Goal: Information Seeking & Learning: Compare options

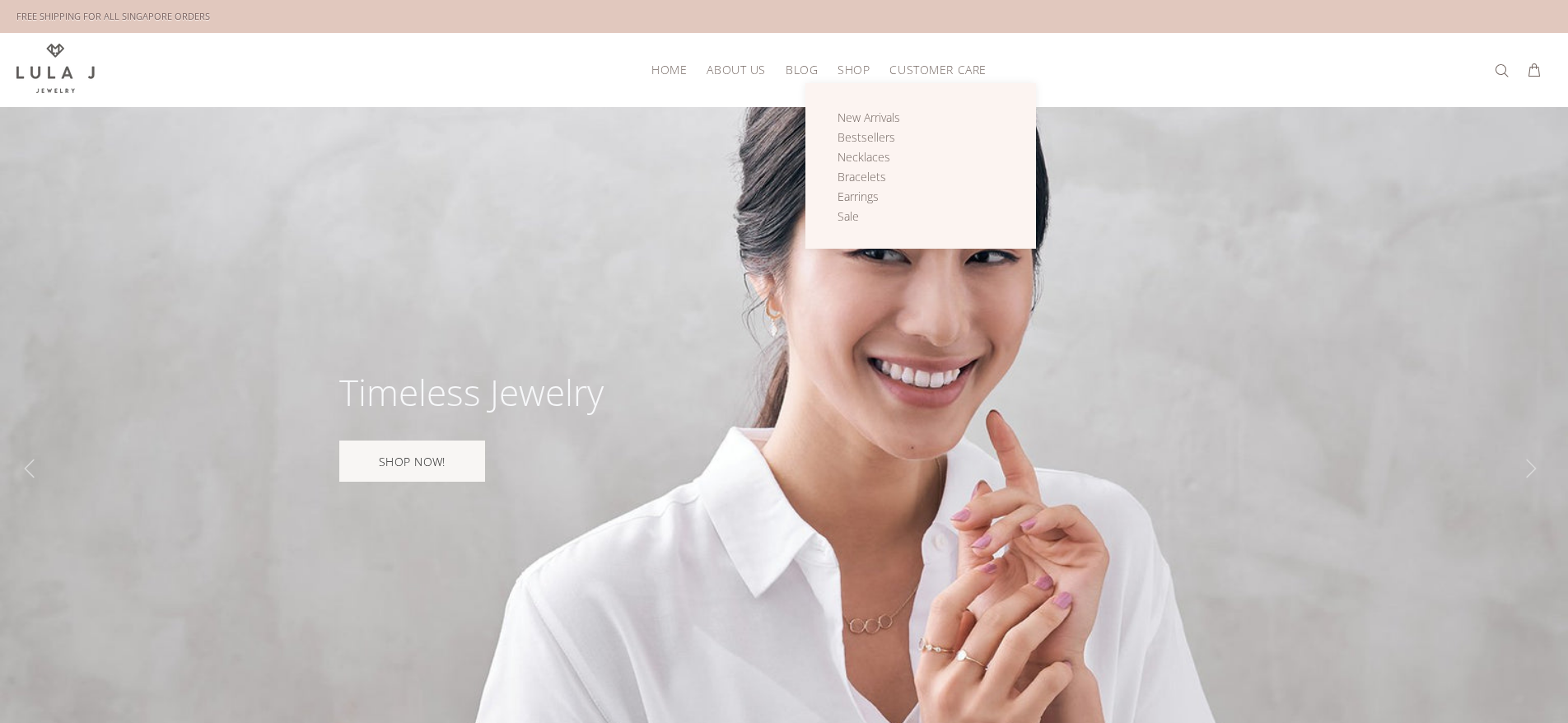
click at [858, 69] on span "SHOP" at bounding box center [853, 69] width 32 height 13
click at [864, 121] on span "New Arrivals" at bounding box center [868, 118] width 63 height 15
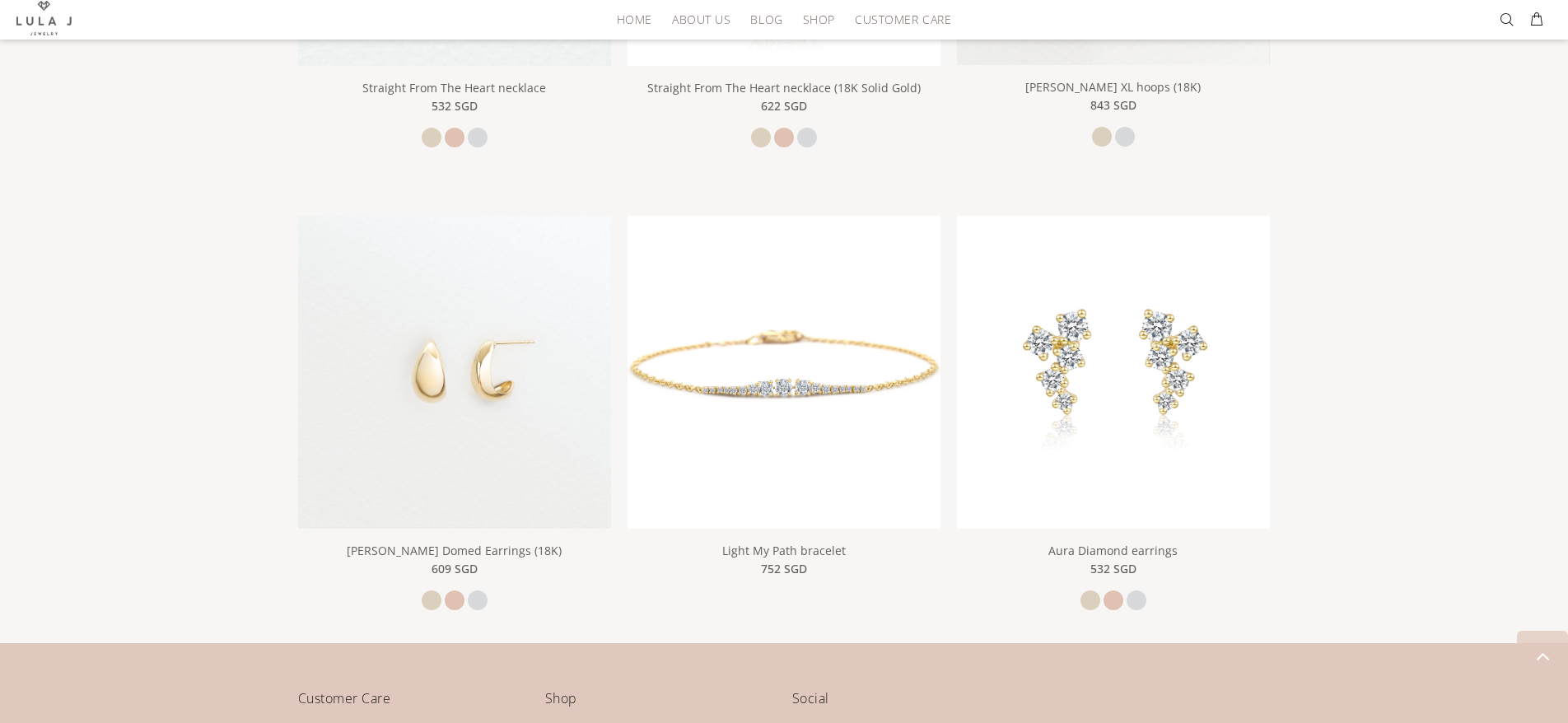
scroll to position [1058, 0]
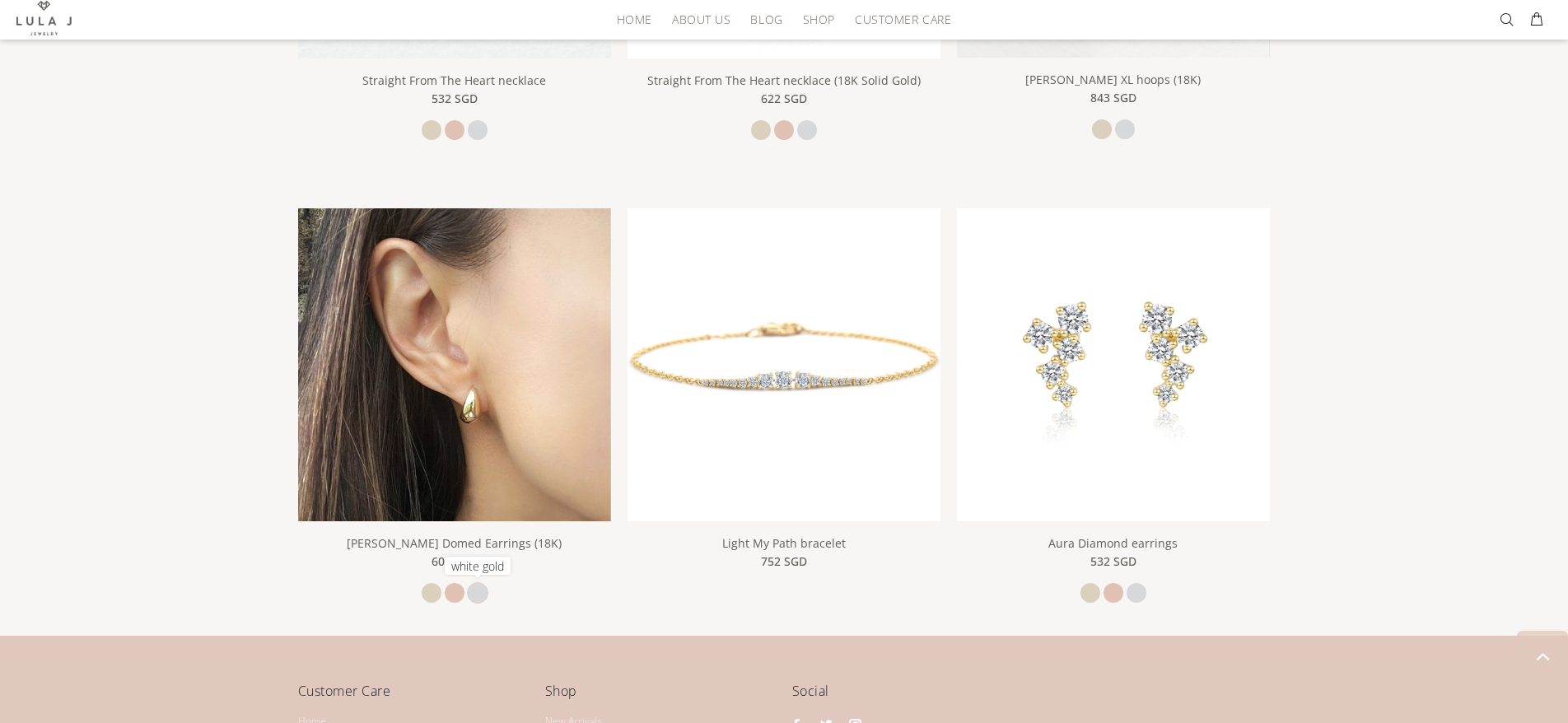
click at [473, 597] on link at bounding box center [477, 593] width 20 height 20
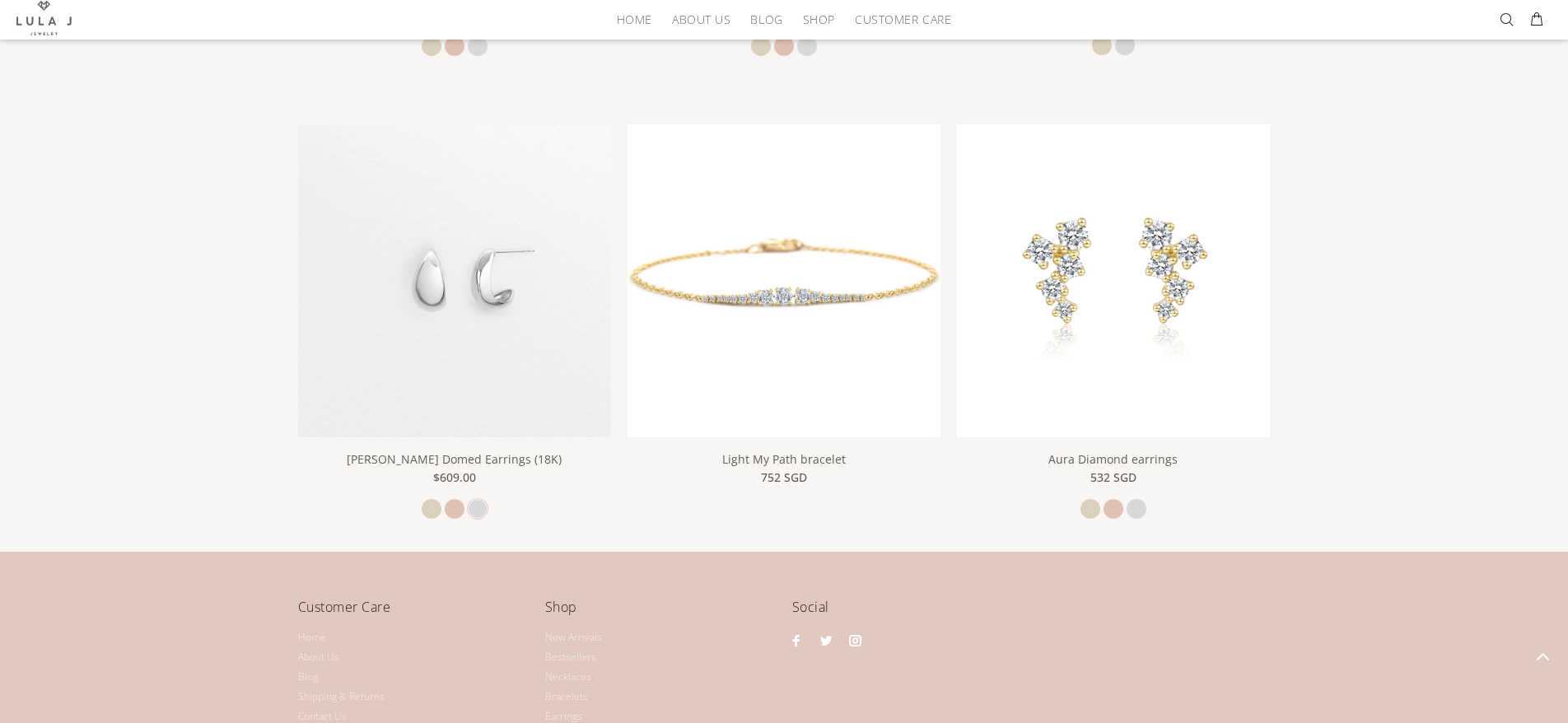
scroll to position [1141, 0]
click at [450, 512] on link at bounding box center [454, 509] width 20 height 20
click at [431, 511] on link at bounding box center [432, 509] width 20 height 20
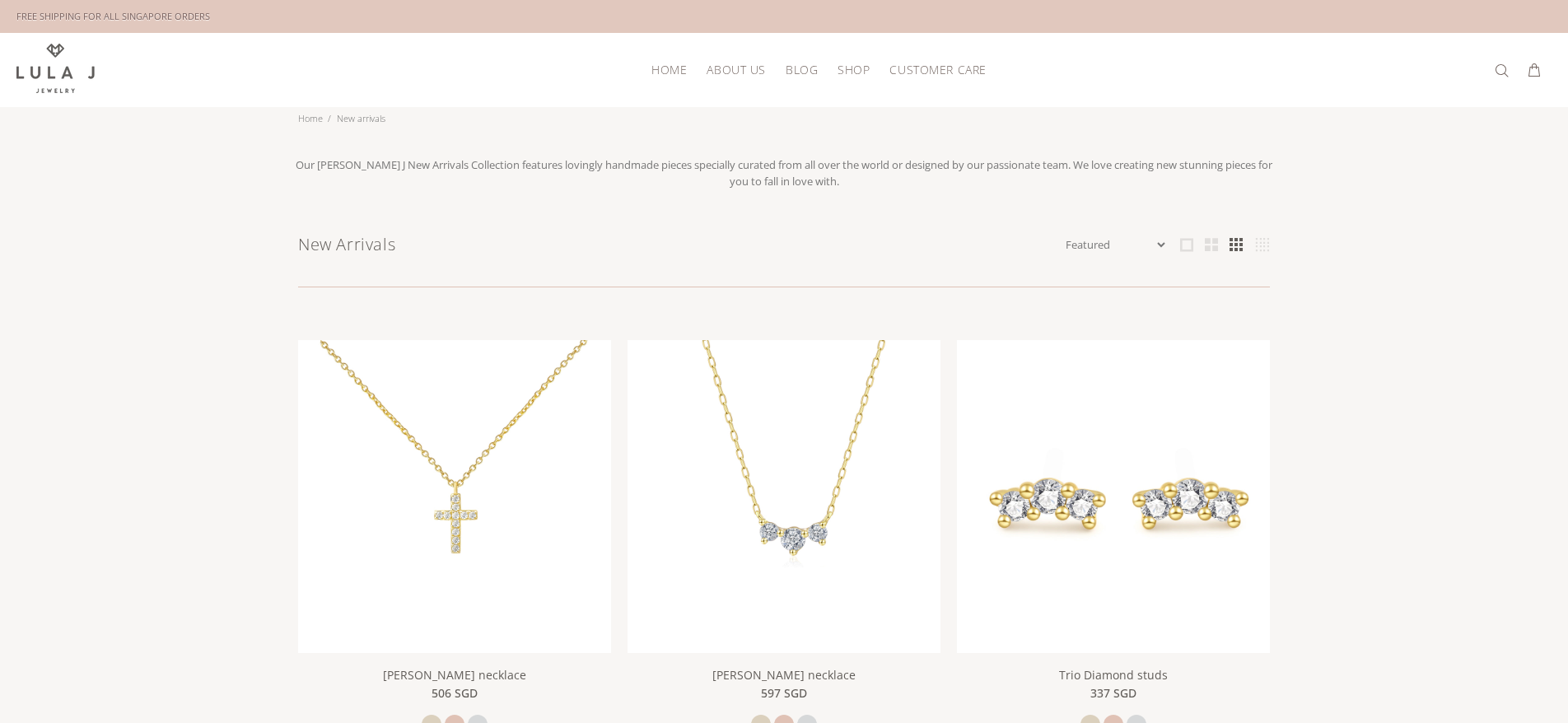
scroll to position [0, 0]
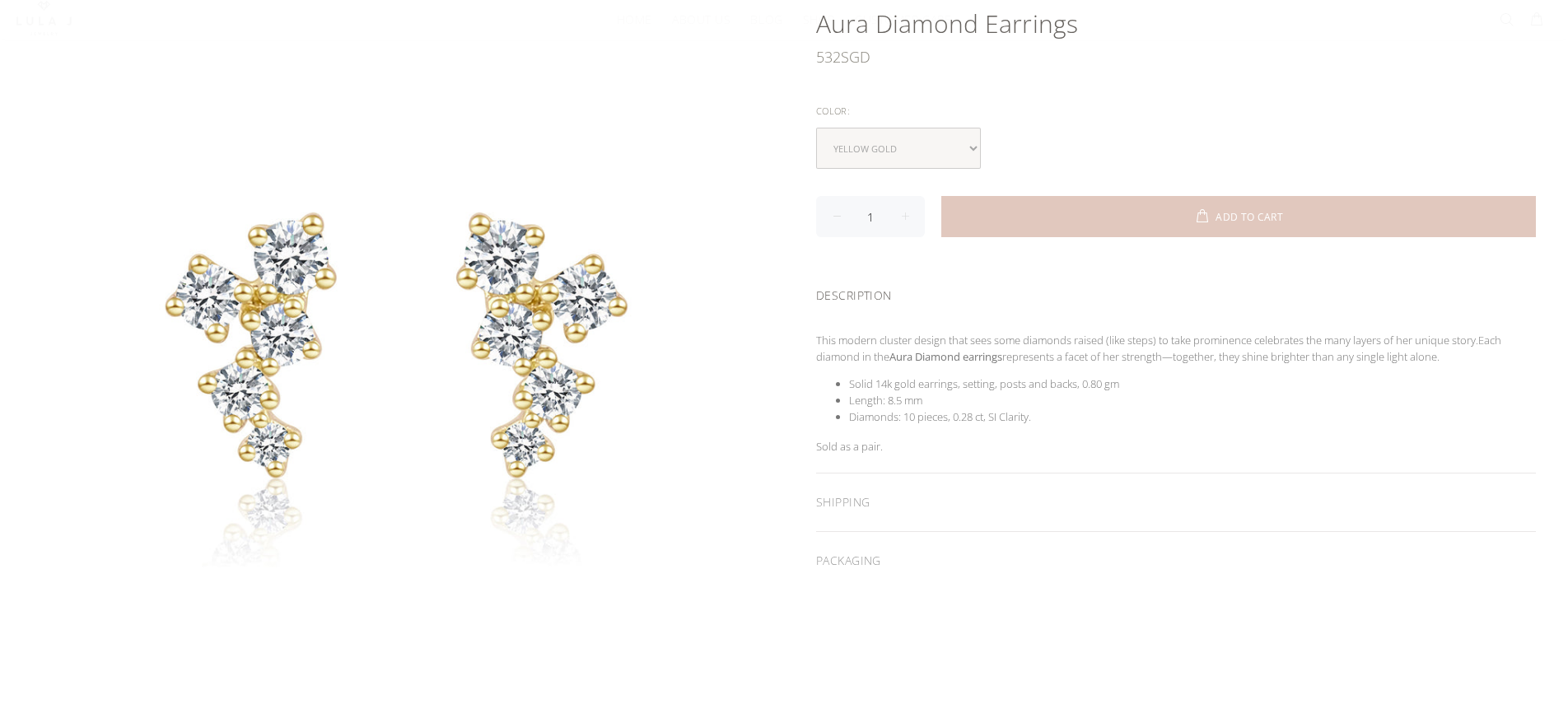
scroll to position [254, 0]
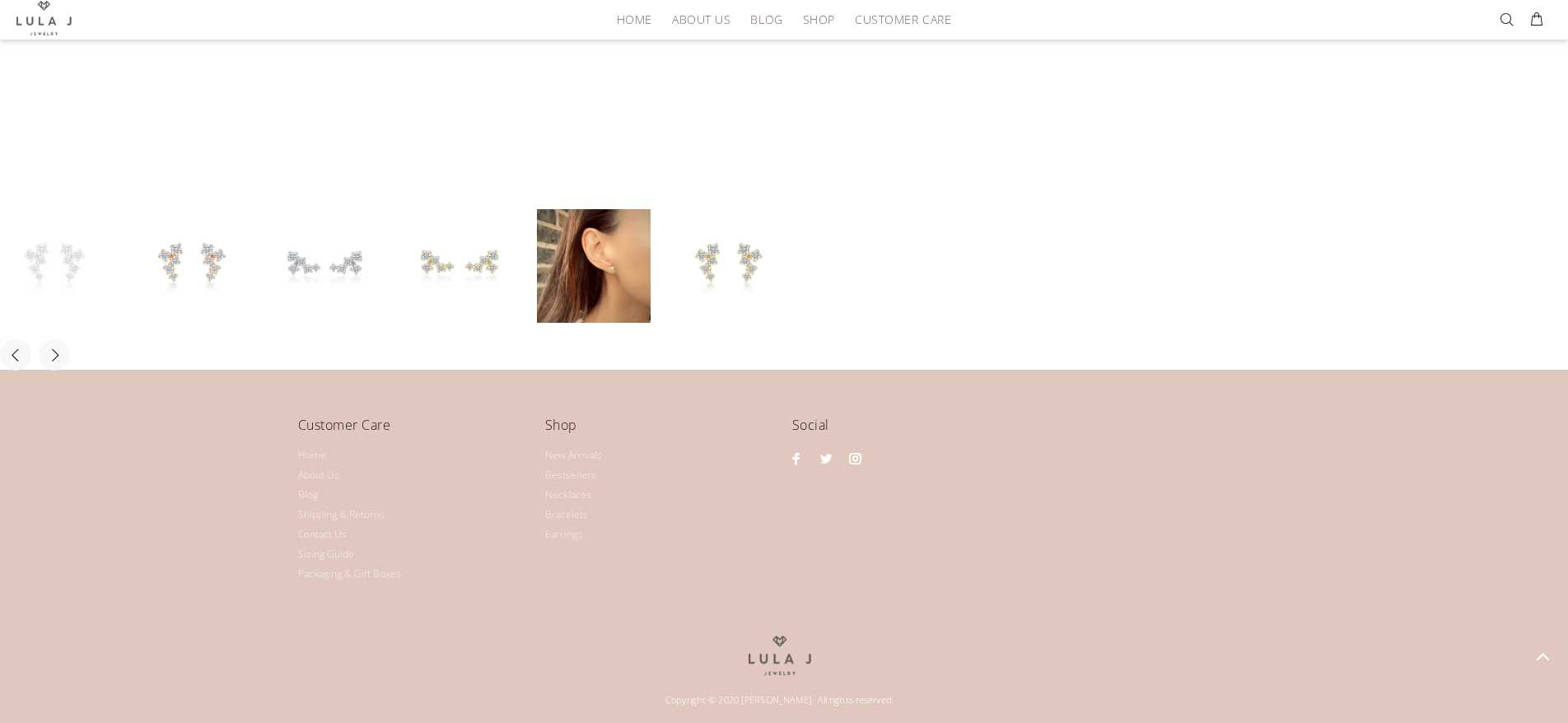
scroll to position [764, 0]
click at [615, 281] on link at bounding box center [594, 266] width 114 height 114
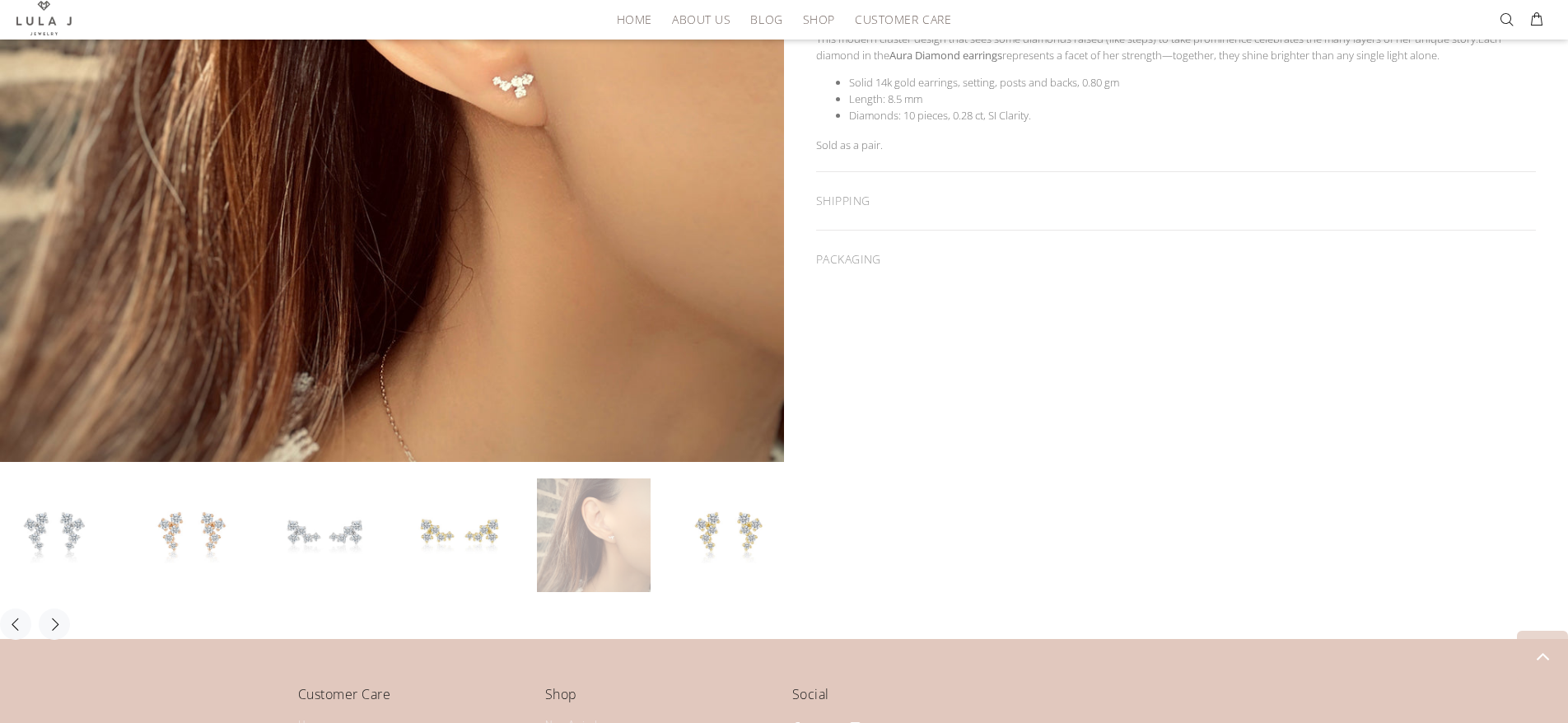
scroll to position [495, 0]
click at [66, 626] on button "Next" at bounding box center [54, 625] width 31 height 31
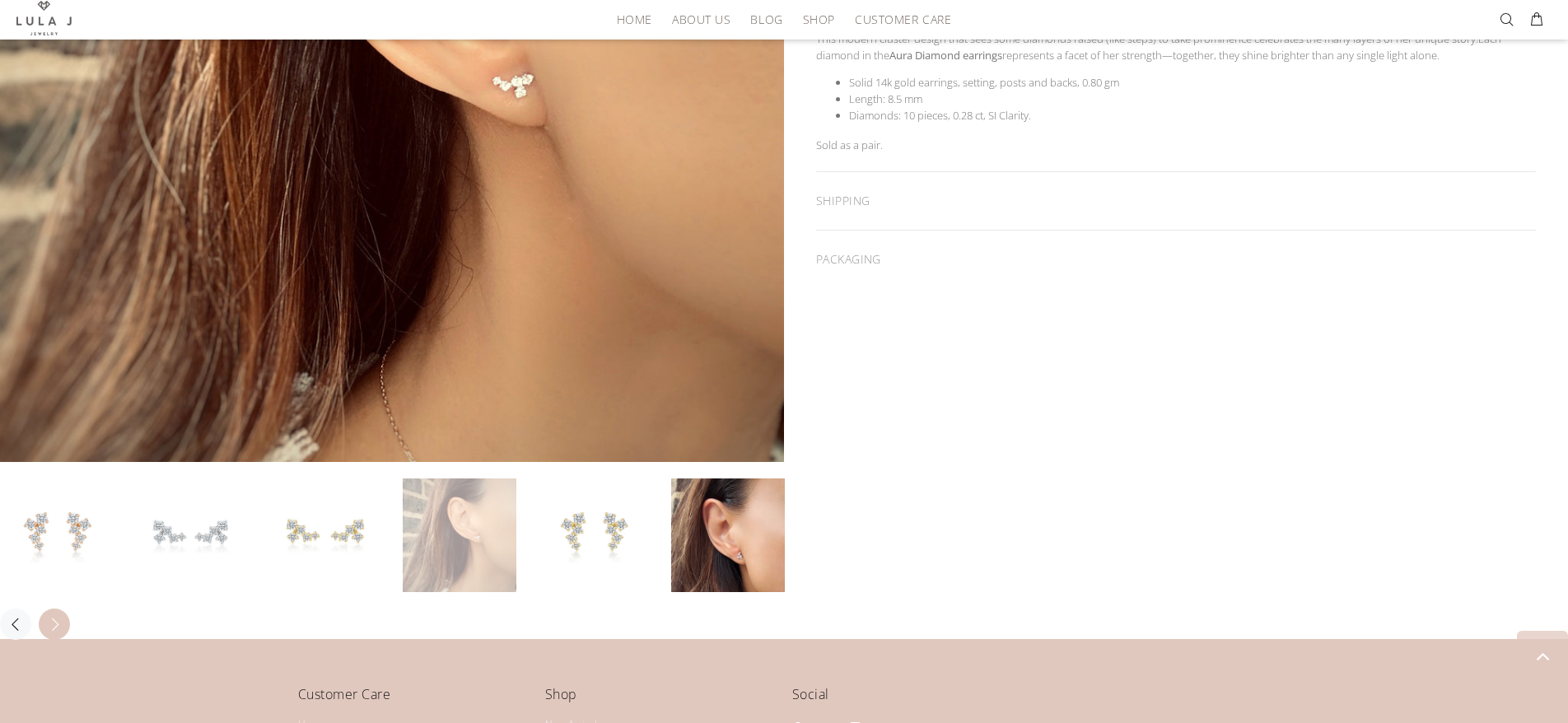
click at [66, 626] on button "Next" at bounding box center [54, 625] width 31 height 31
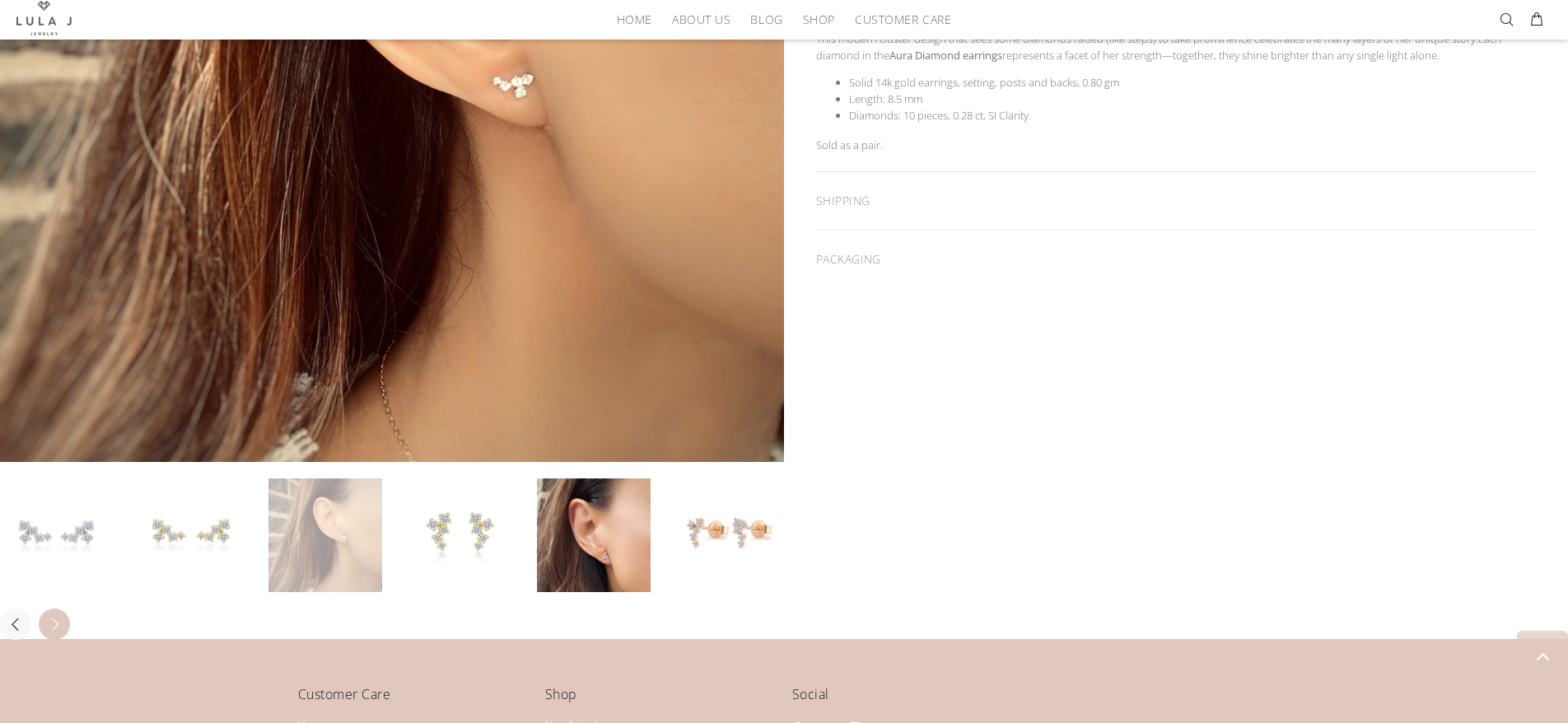
click at [66, 626] on button "Next" at bounding box center [54, 625] width 31 height 31
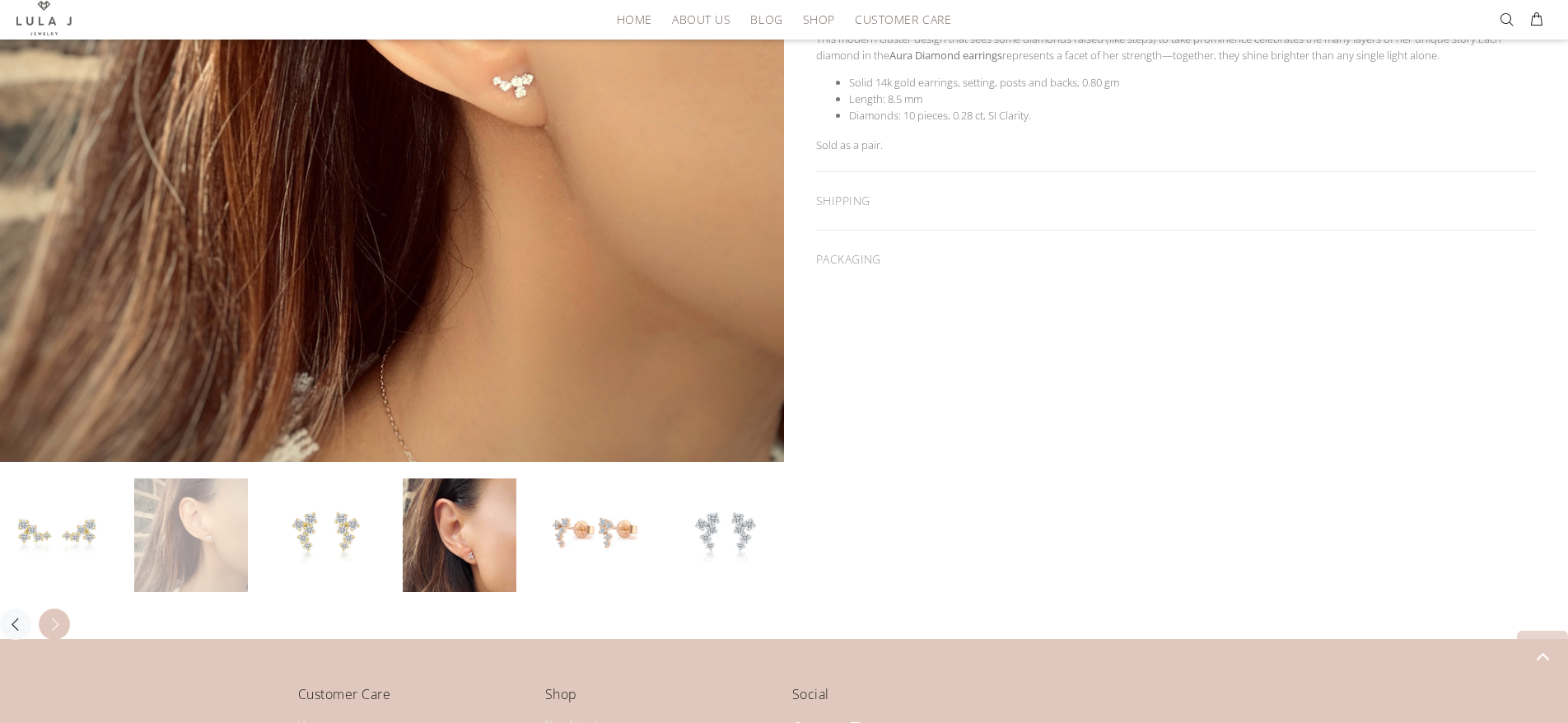
click at [64, 626] on button "Next" at bounding box center [54, 625] width 31 height 31
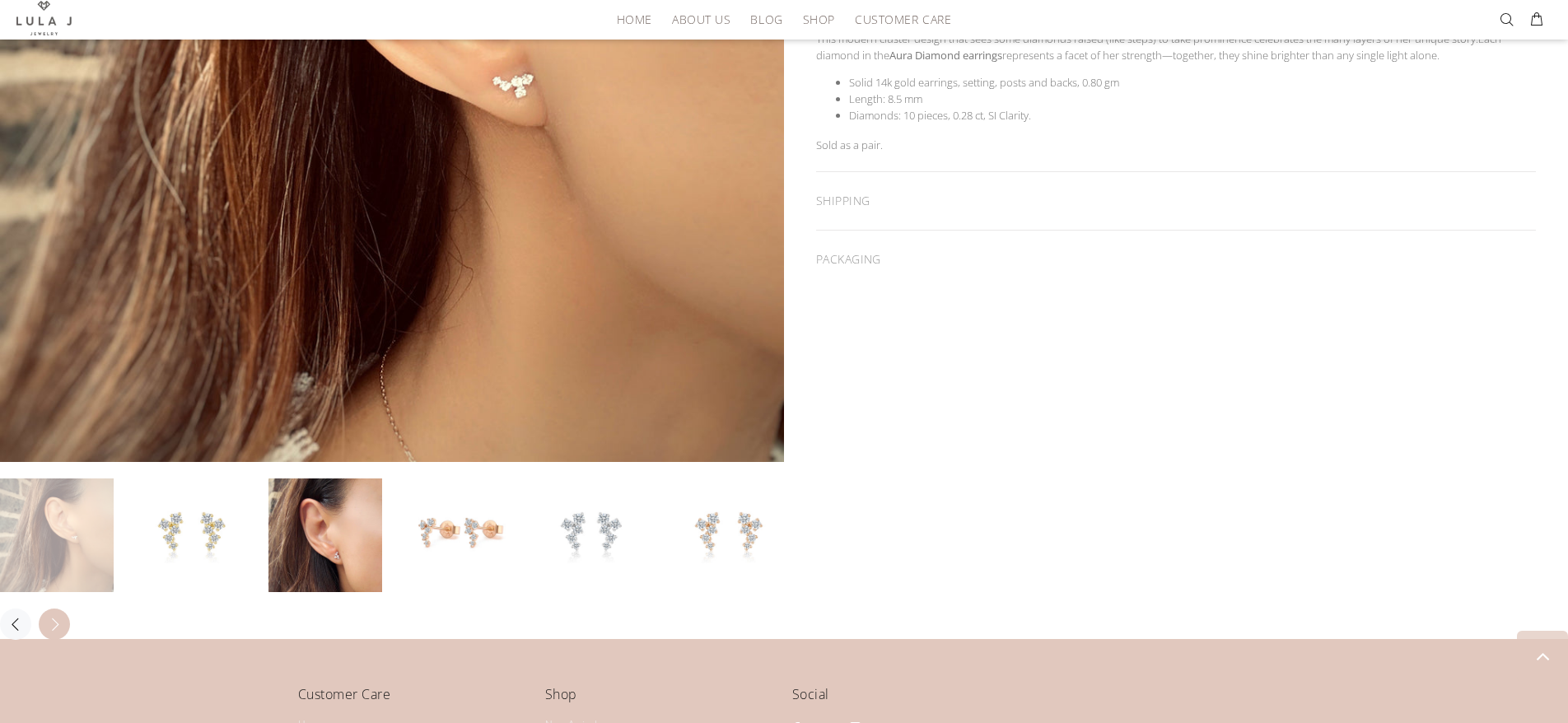
click at [64, 626] on button "Next" at bounding box center [54, 625] width 31 height 31
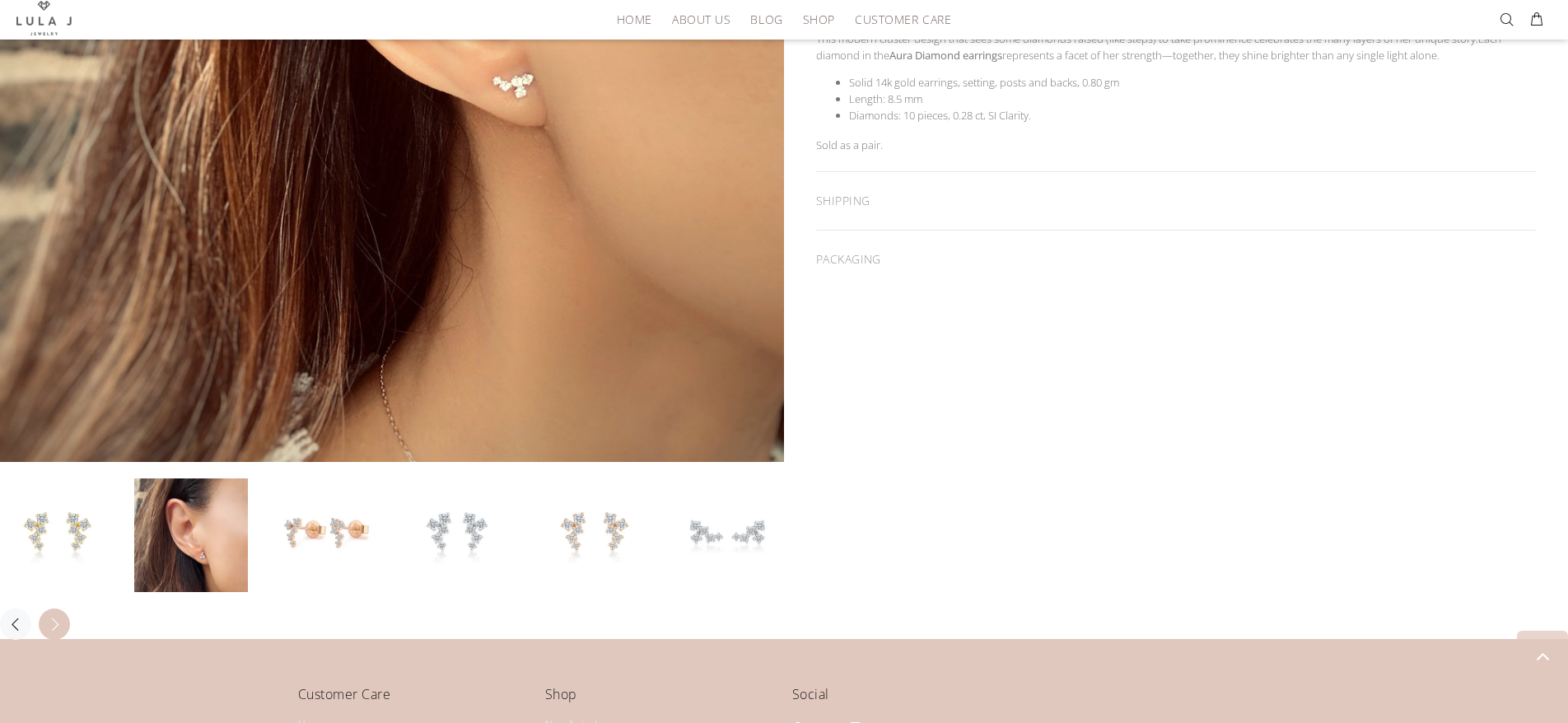
click at [64, 626] on button "Next" at bounding box center [54, 625] width 31 height 31
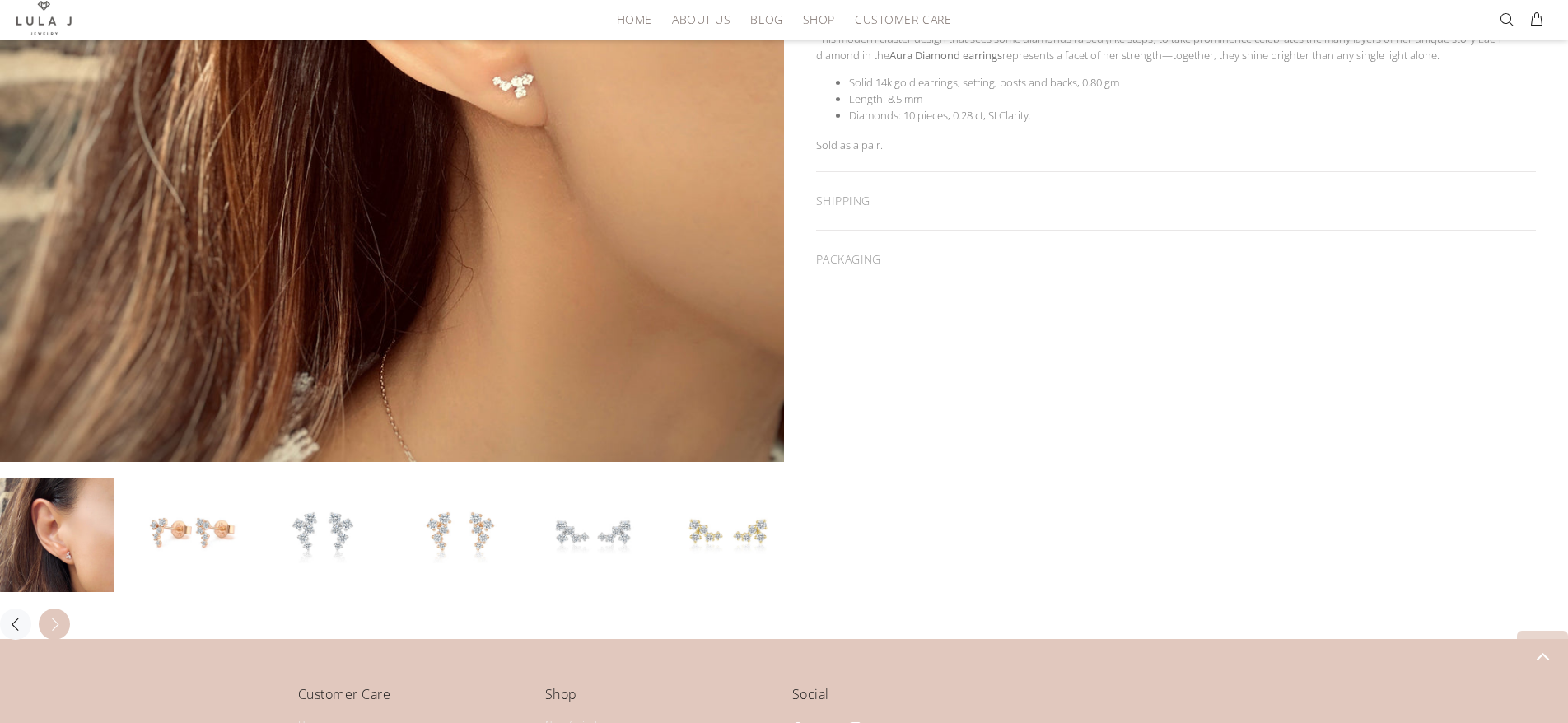
click at [64, 626] on button "Next" at bounding box center [54, 625] width 31 height 31
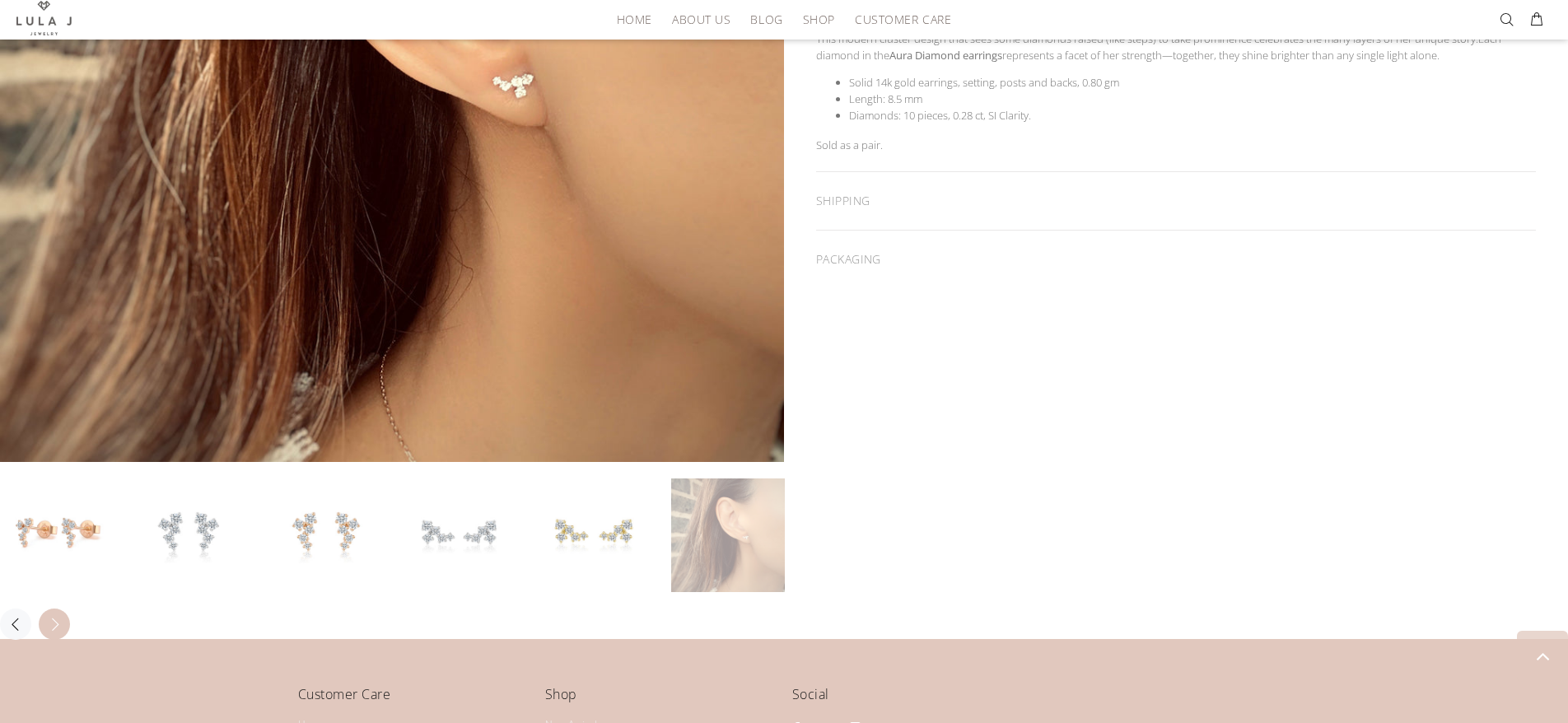
click at [64, 626] on button "Next" at bounding box center [54, 625] width 31 height 31
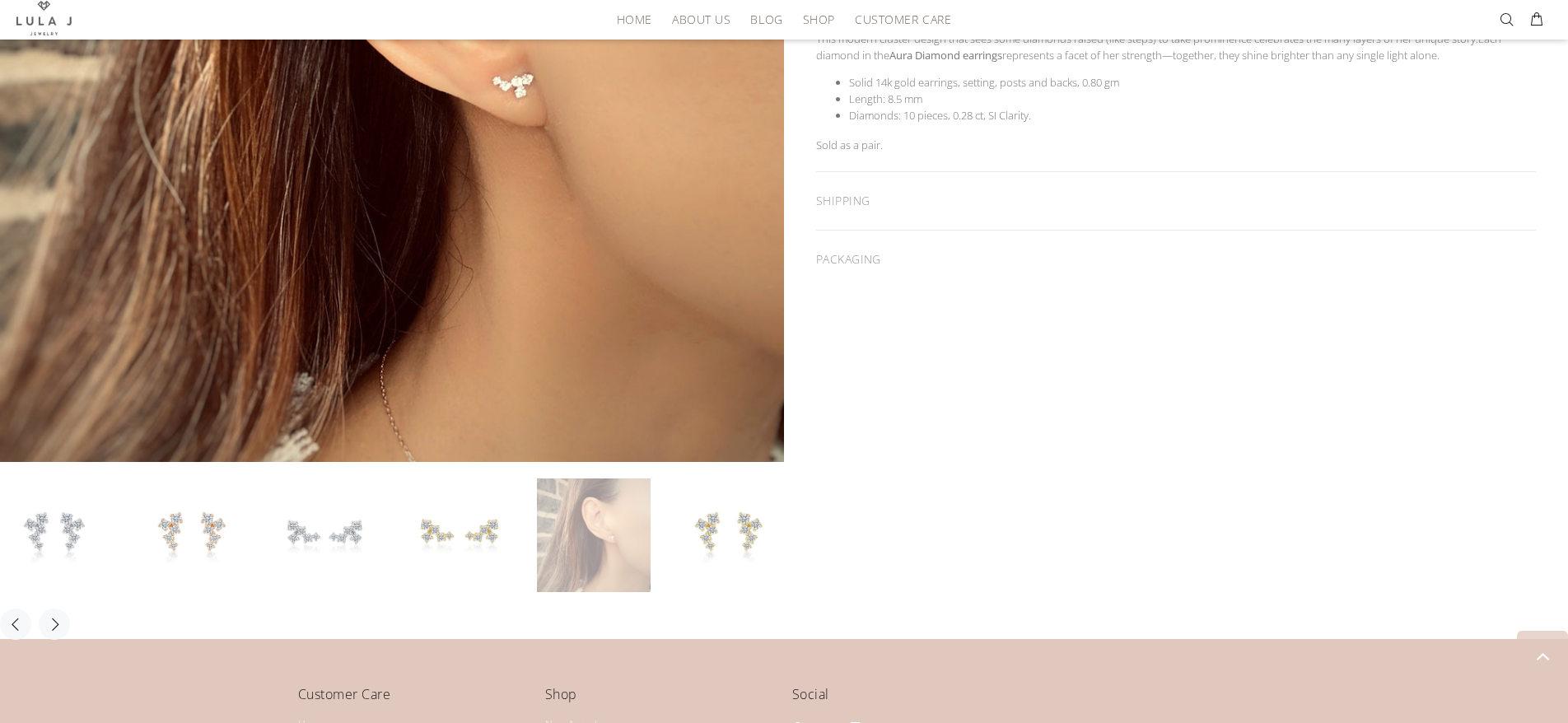
click at [573, 561] on link at bounding box center [594, 536] width 114 height 114
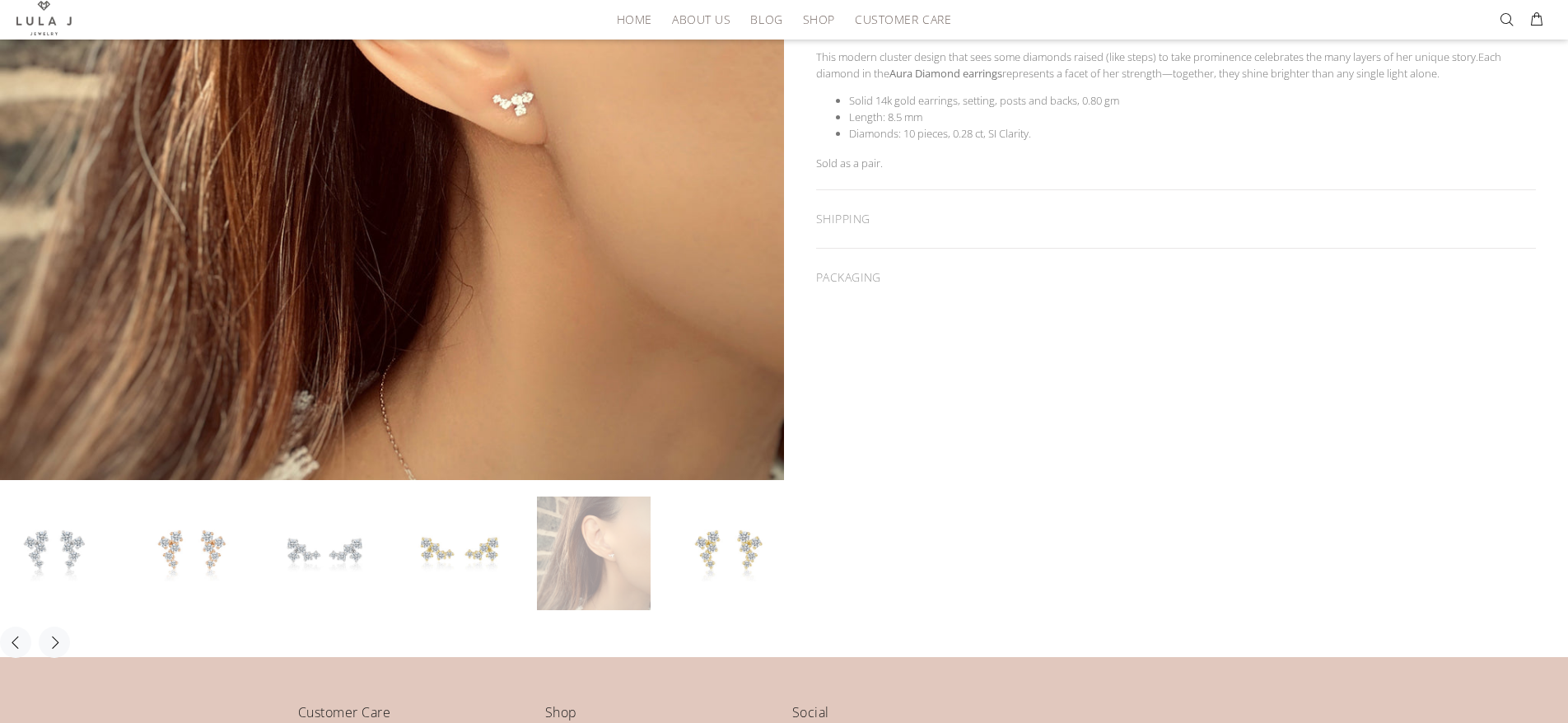
scroll to position [495, 0]
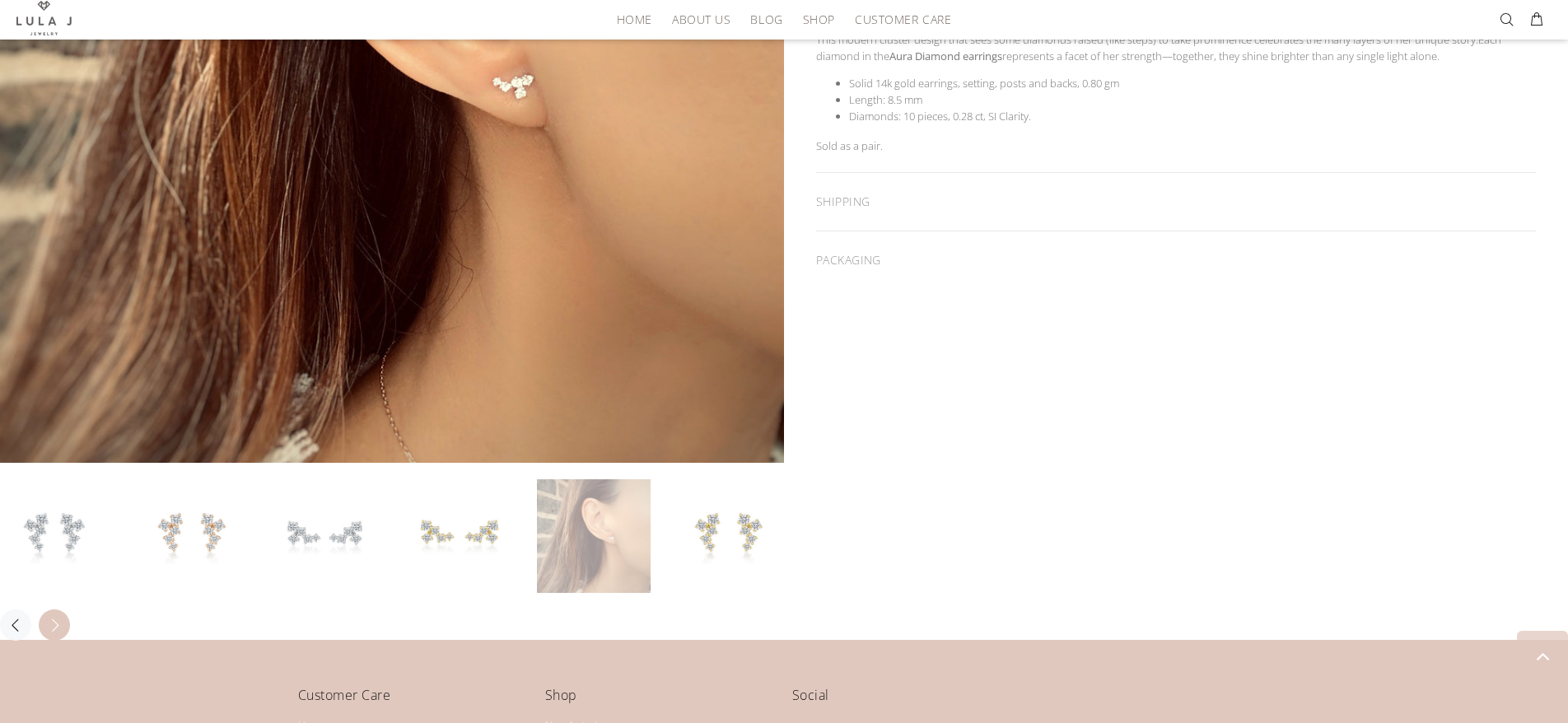
click at [63, 621] on button "Next" at bounding box center [54, 625] width 31 height 31
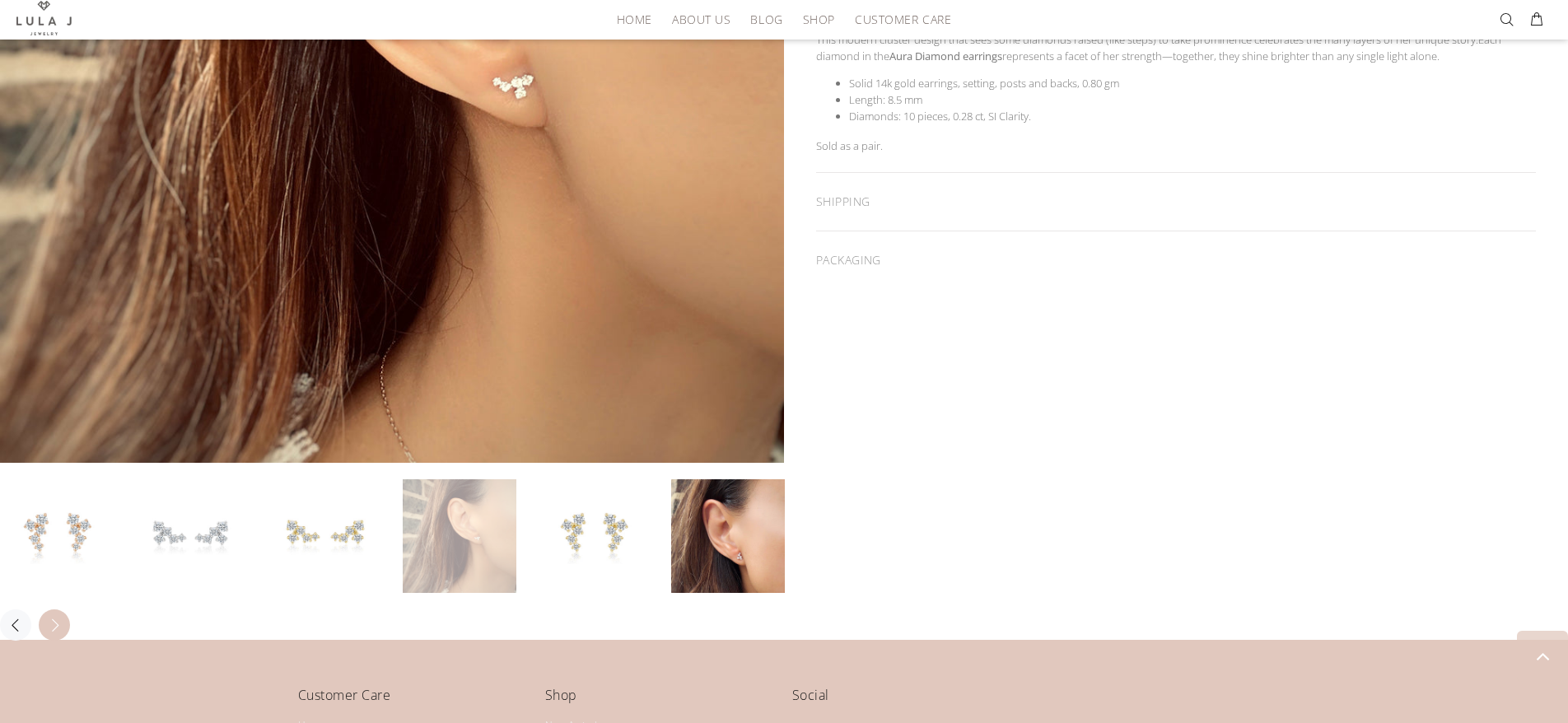
click at [63, 621] on button "Next" at bounding box center [54, 625] width 31 height 31
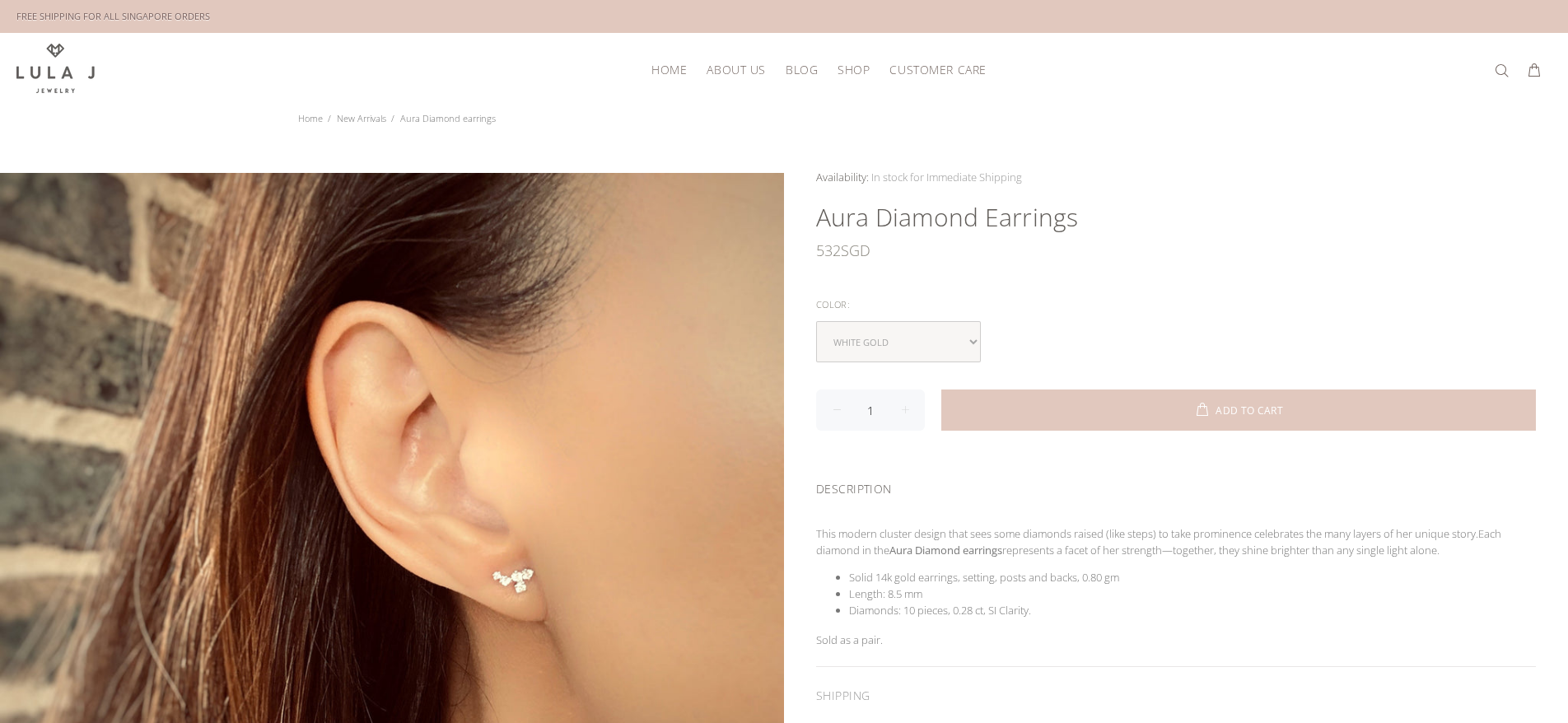
scroll to position [0, 0]
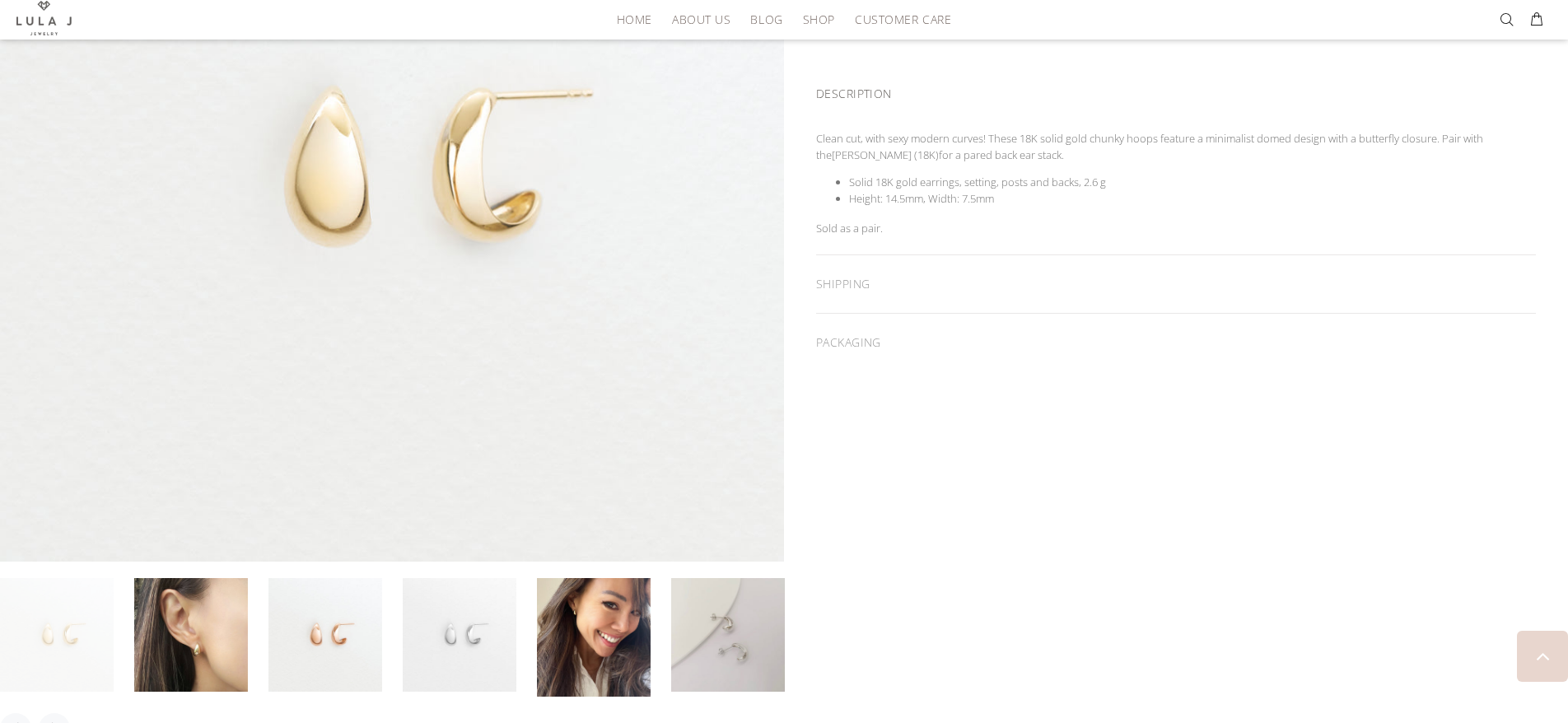
scroll to position [576, 0]
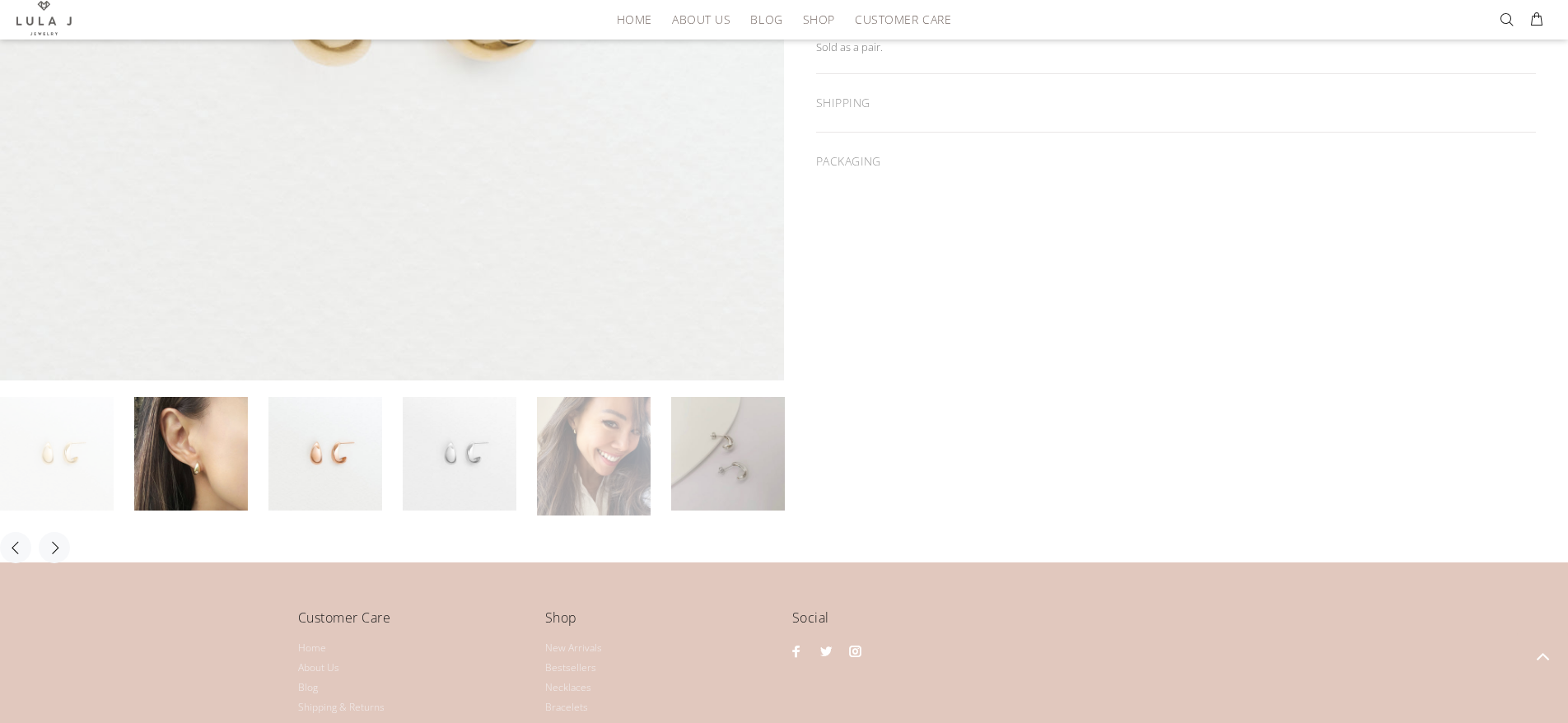
click at [598, 459] on link at bounding box center [594, 456] width 114 height 119
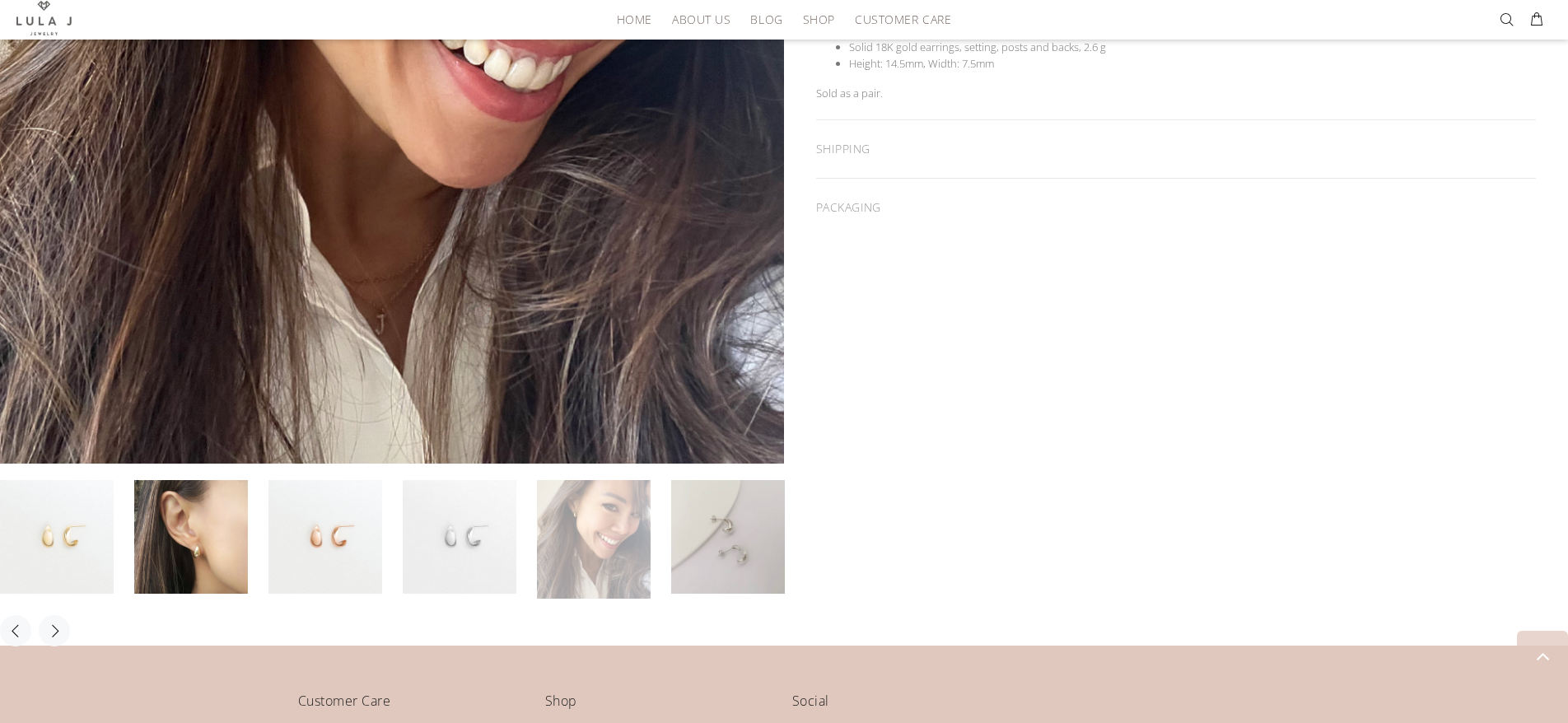
scroll to position [558, 0]
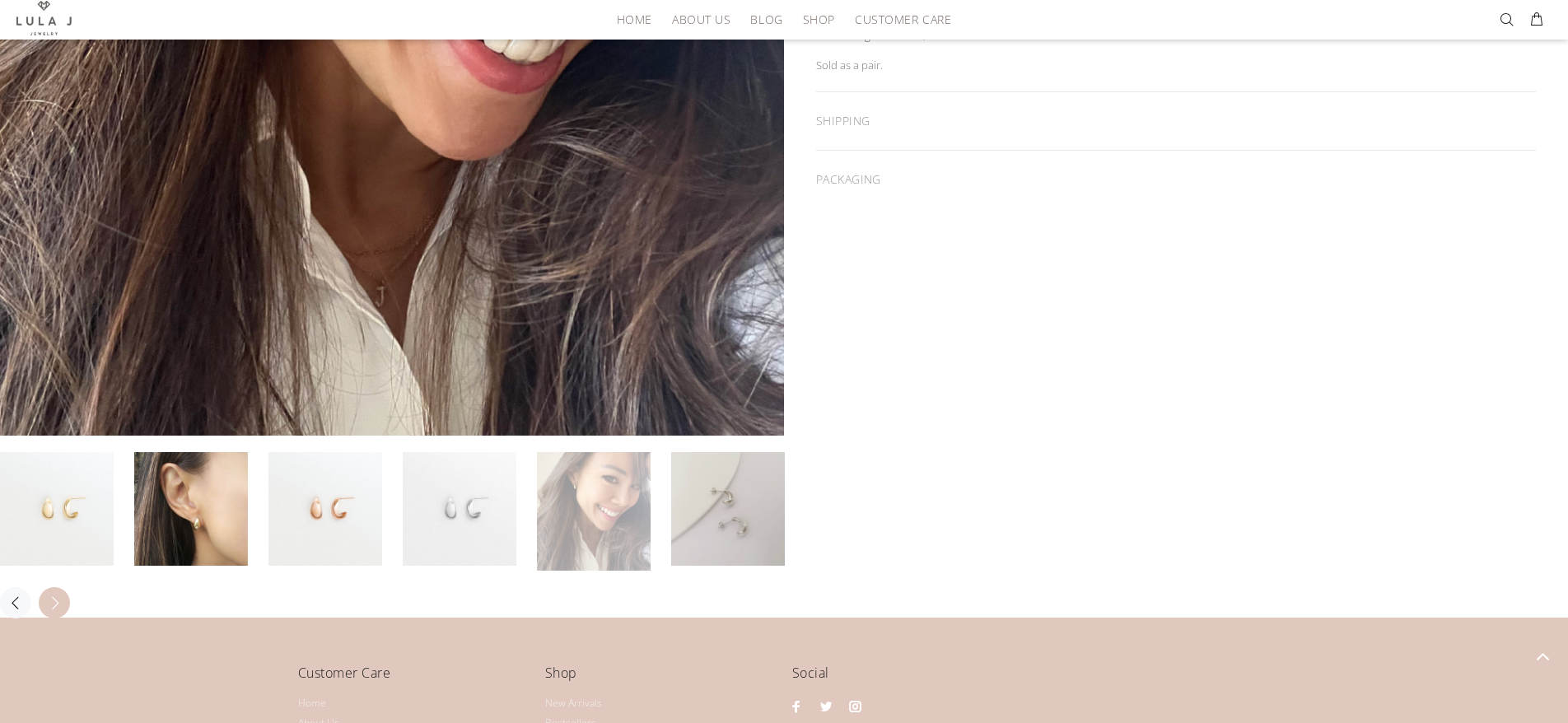
click at [51, 609] on button "Next" at bounding box center [54, 602] width 31 height 31
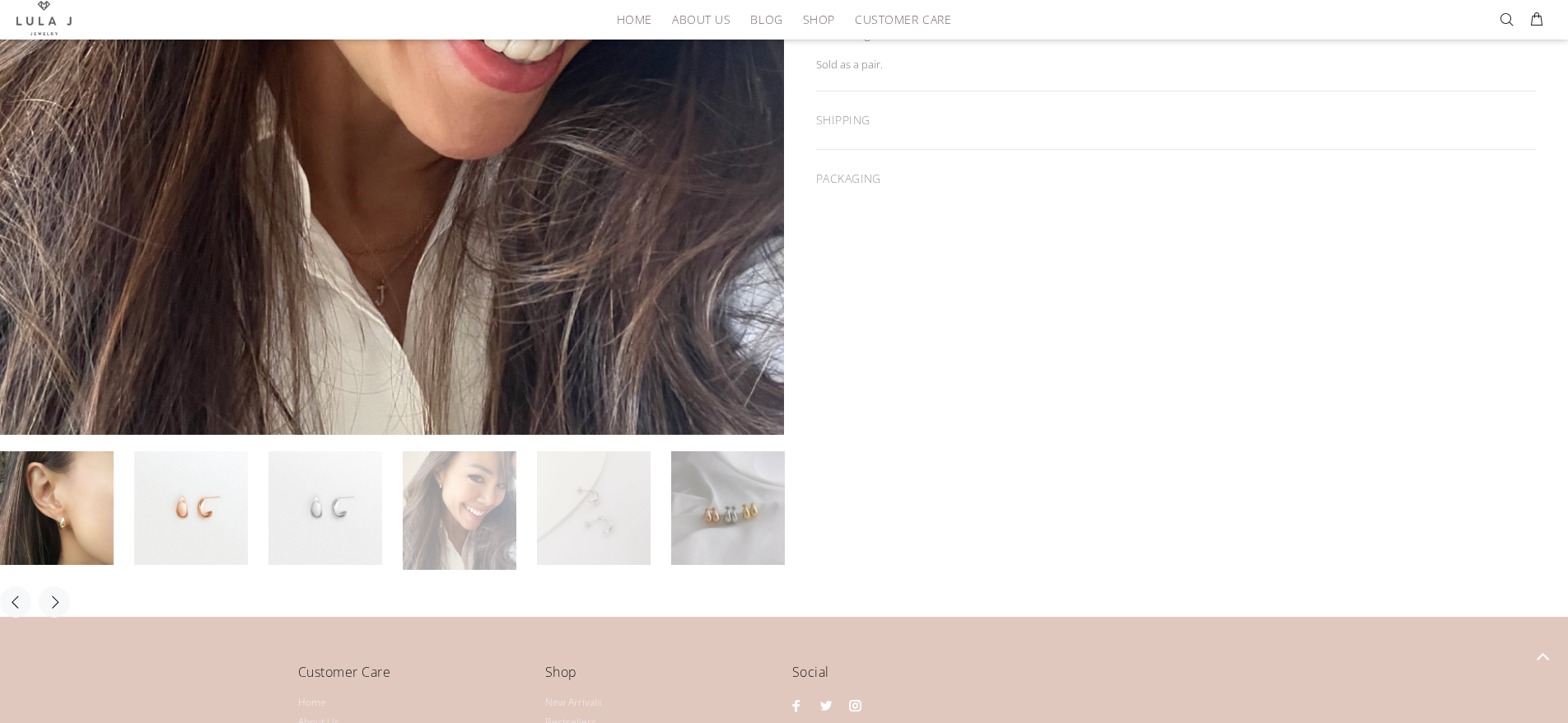
scroll to position [559, 0]
click at [47, 611] on button "Next" at bounding box center [54, 602] width 31 height 31
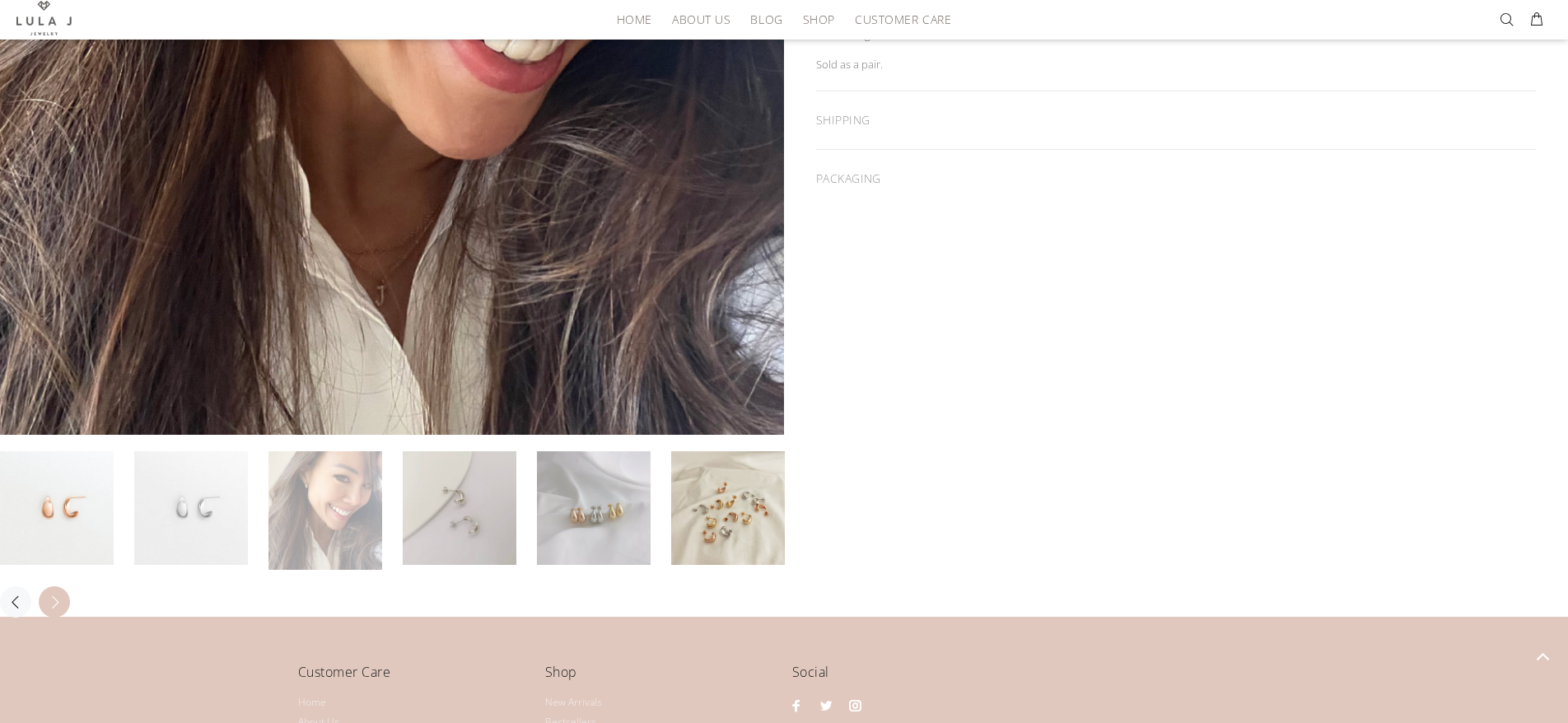
click at [47, 611] on button "Next" at bounding box center [54, 602] width 31 height 31
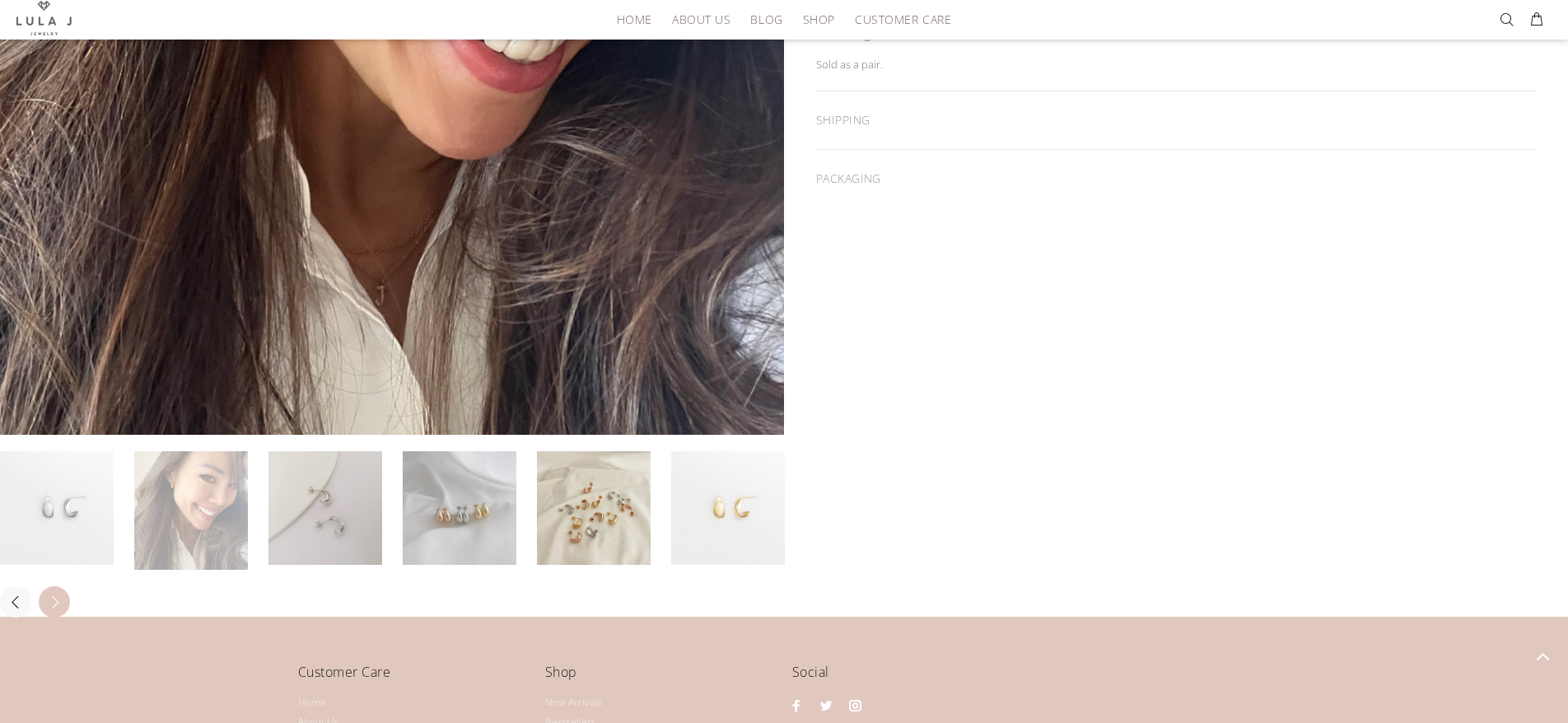
click at [47, 611] on button "Next" at bounding box center [54, 602] width 31 height 31
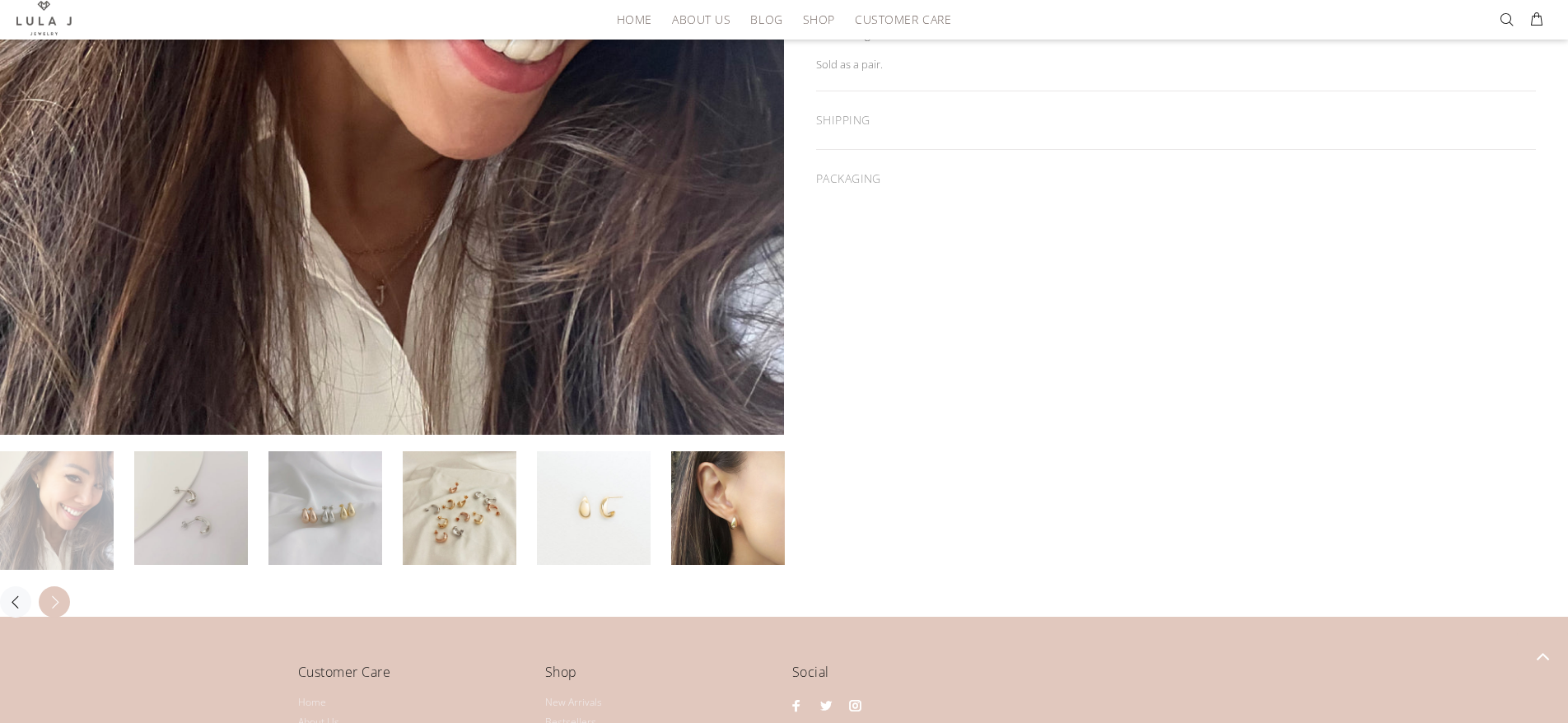
click at [47, 611] on button "Next" at bounding box center [54, 602] width 31 height 31
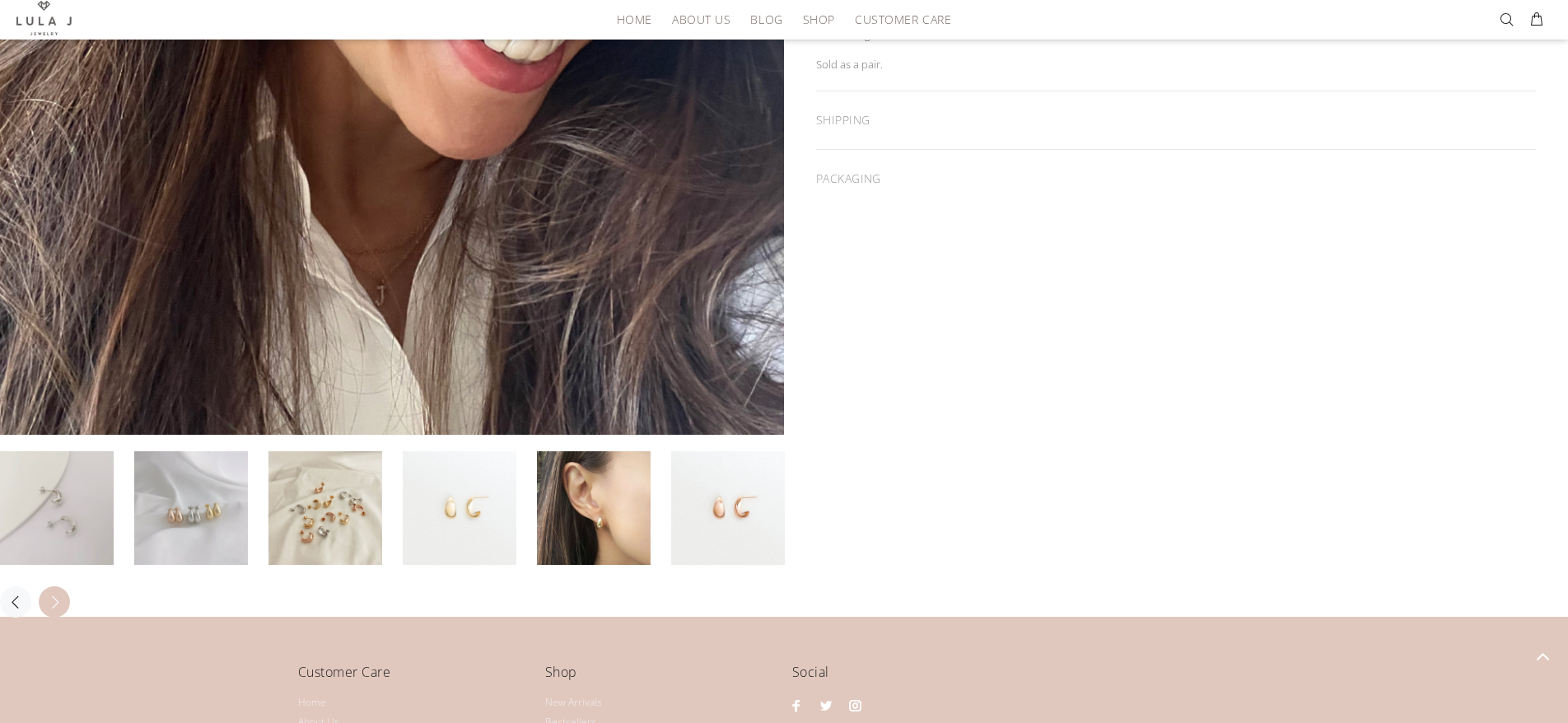
click at [47, 611] on button "Next" at bounding box center [54, 602] width 31 height 31
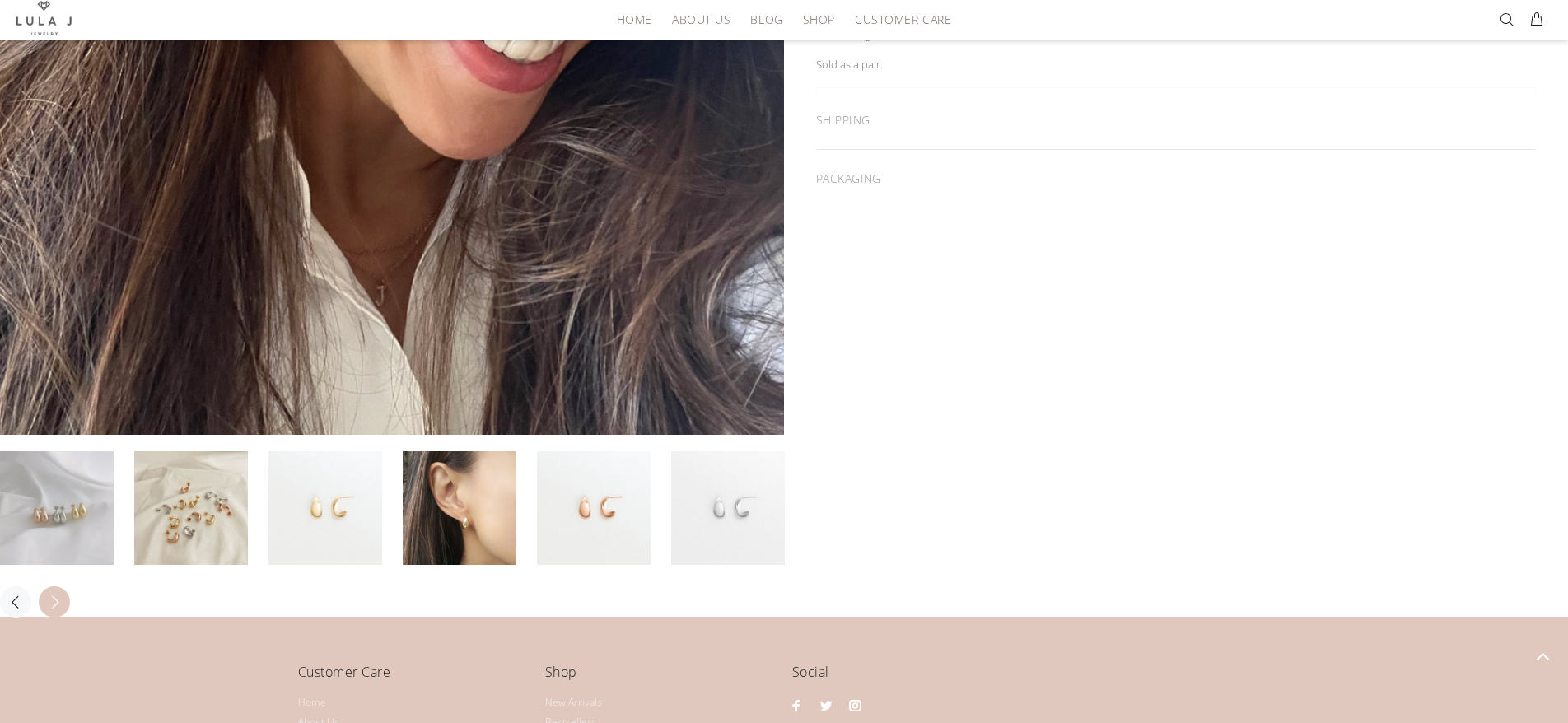
click at [47, 611] on button "Next" at bounding box center [54, 602] width 31 height 31
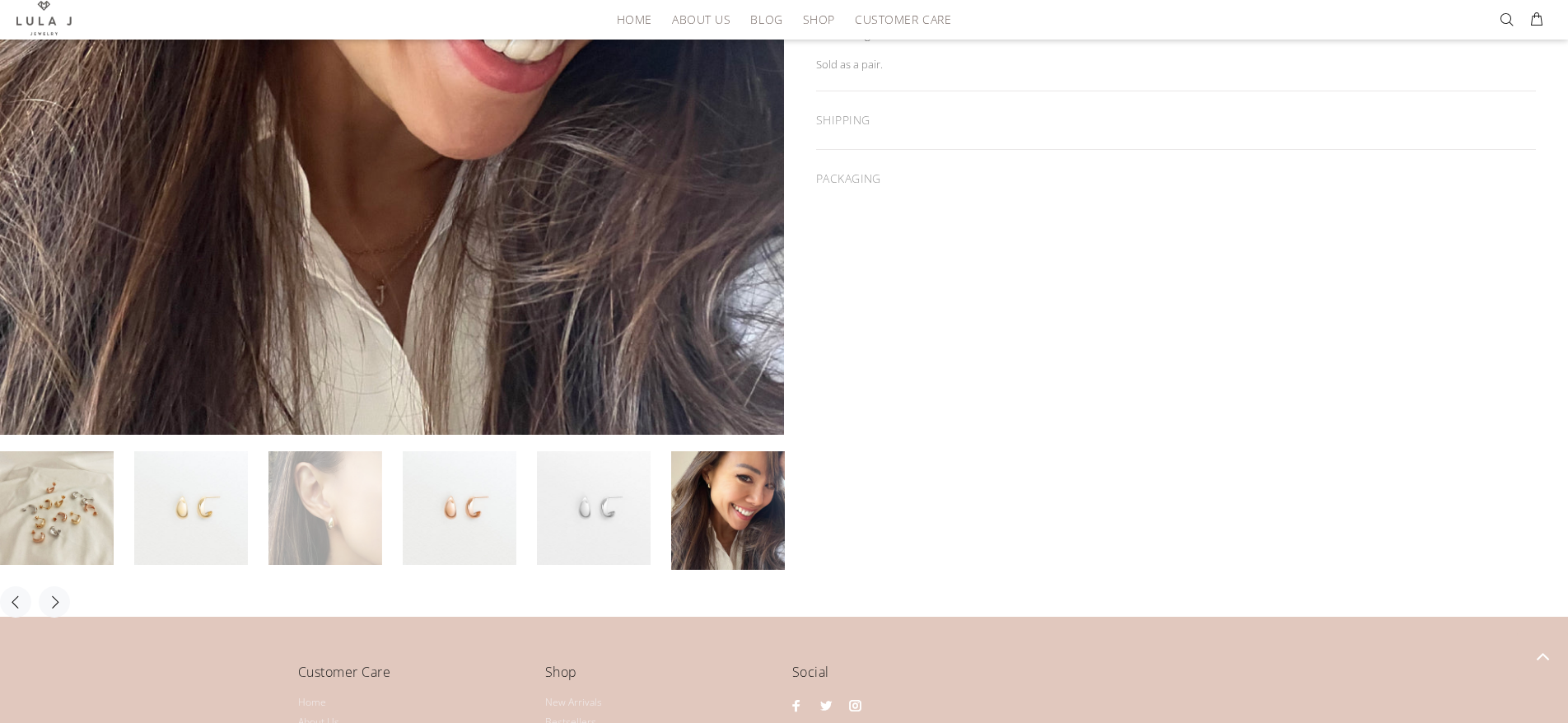
click at [371, 524] on link at bounding box center [326, 508] width 114 height 114
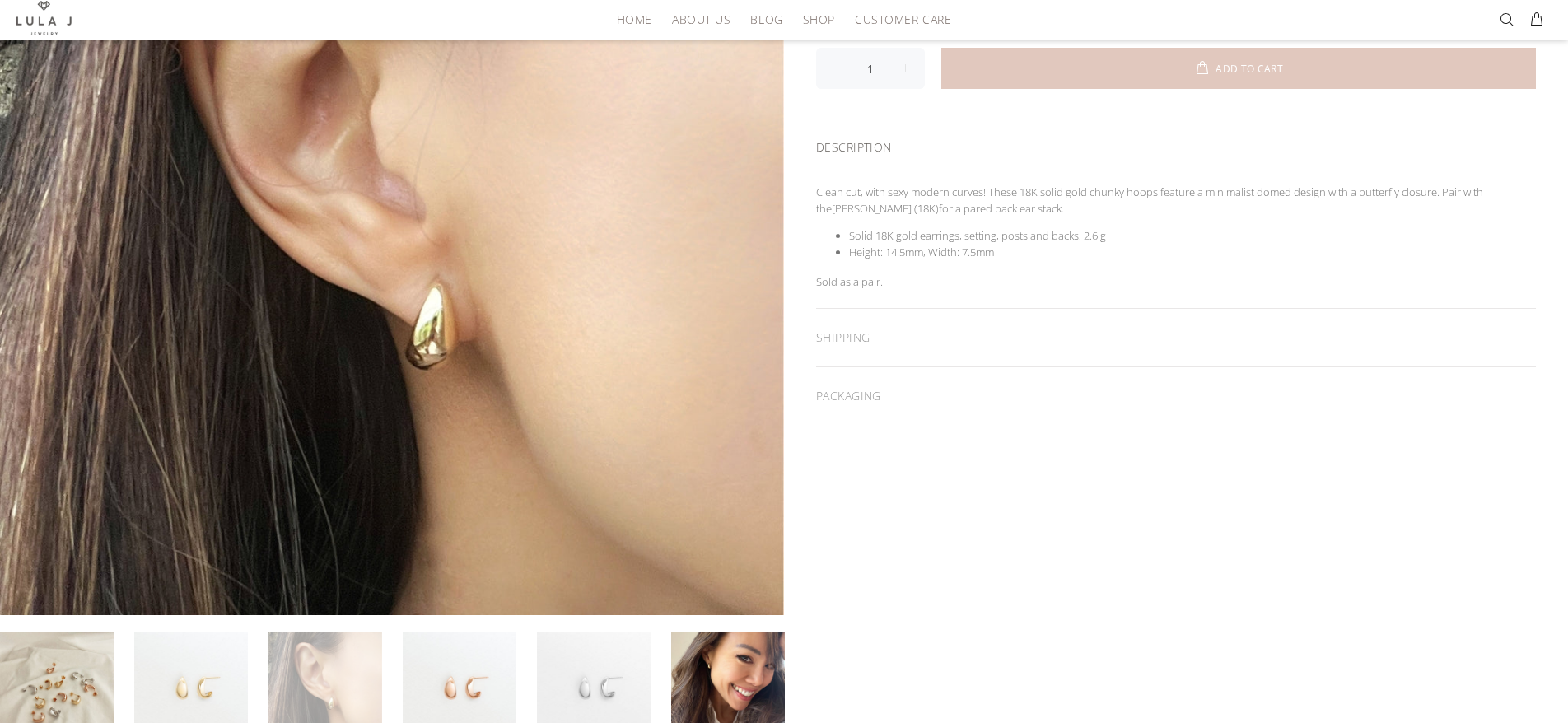
scroll to position [110, 0]
